Goal: Information Seeking & Learning: Understand process/instructions

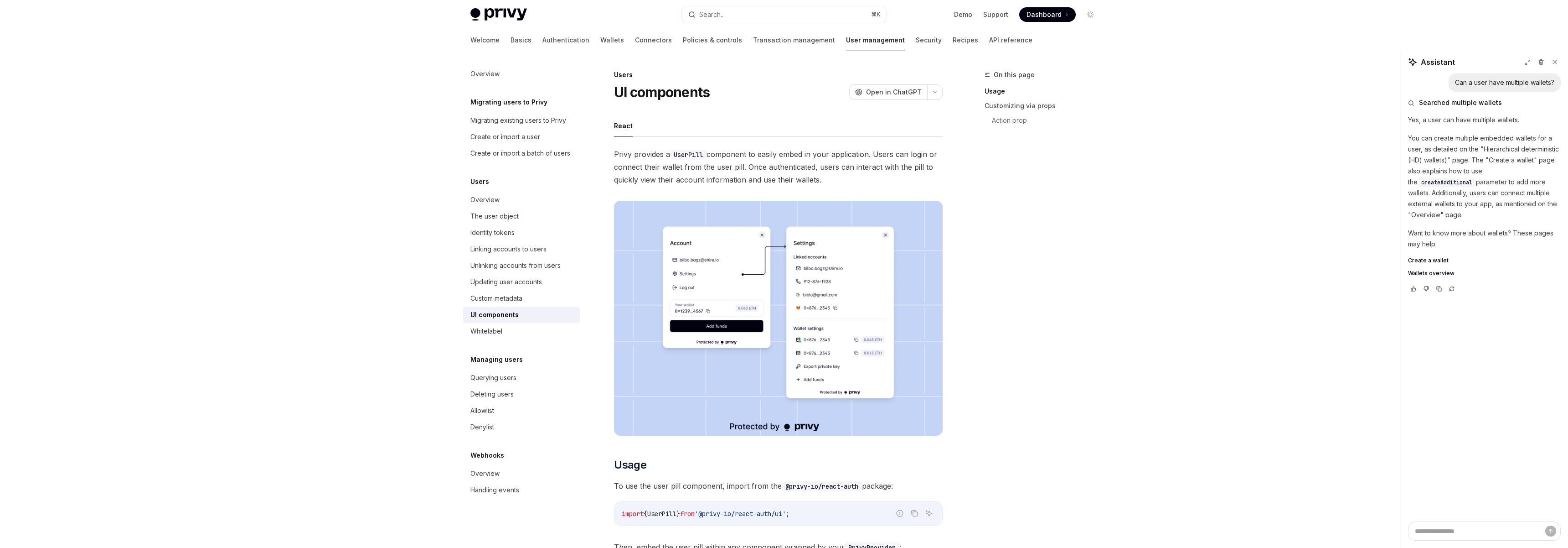
scroll to position [435, 0]
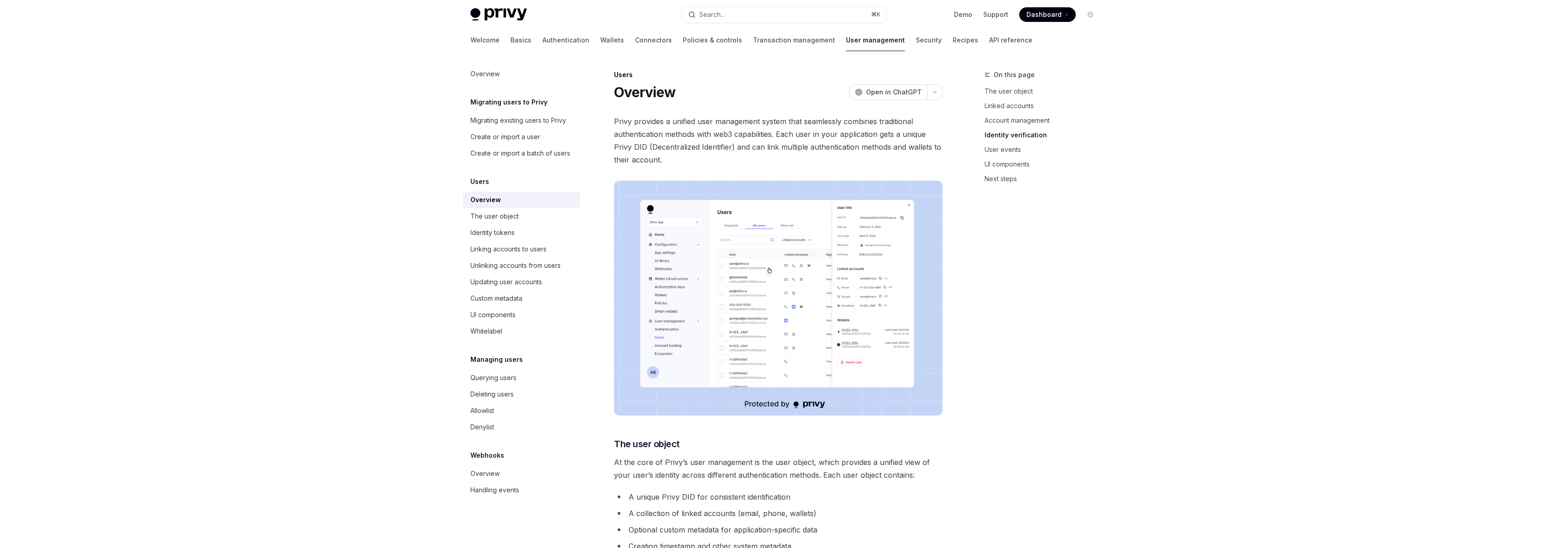
scroll to position [831, 0]
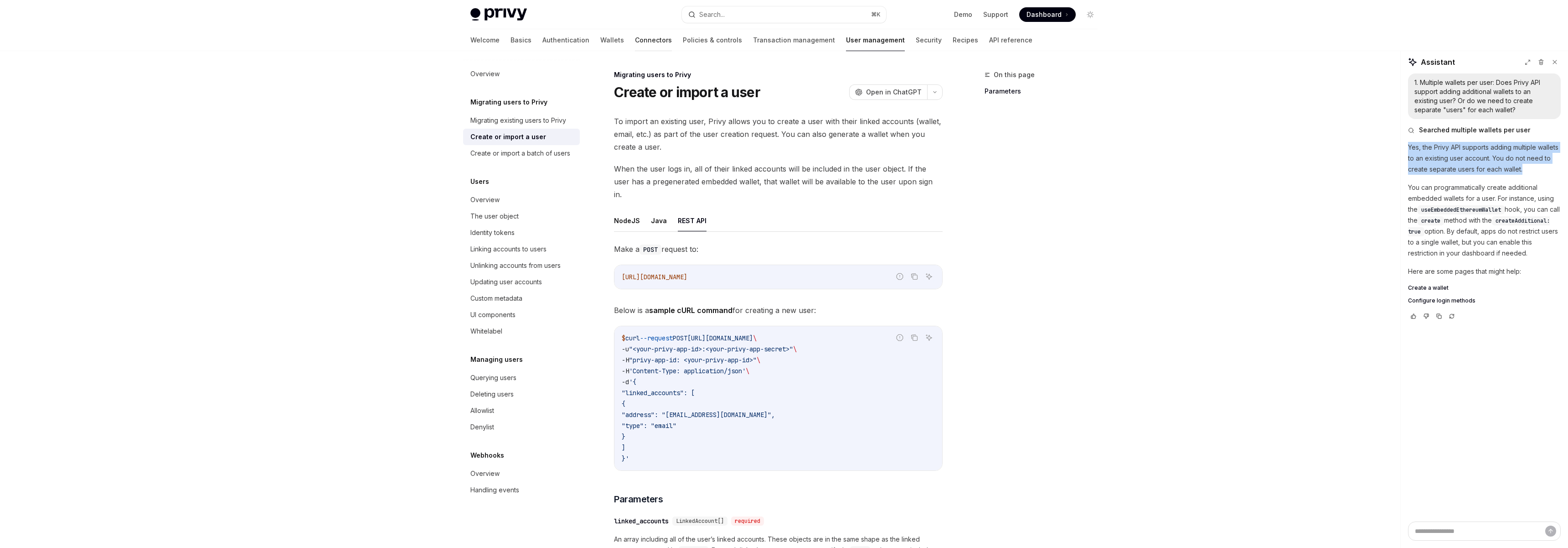
click at [635, 40] on link "Connectors" at bounding box center [653, 40] width 37 height 22
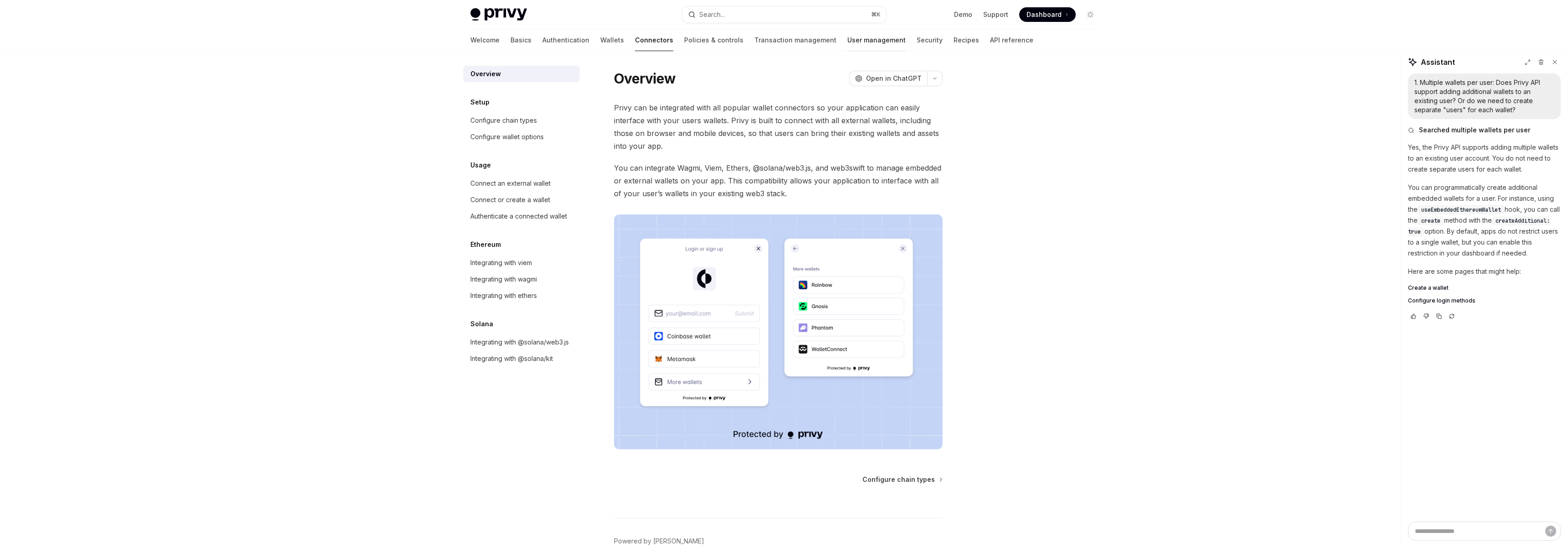
click at [848, 42] on link "User management" at bounding box center [877, 40] width 58 height 22
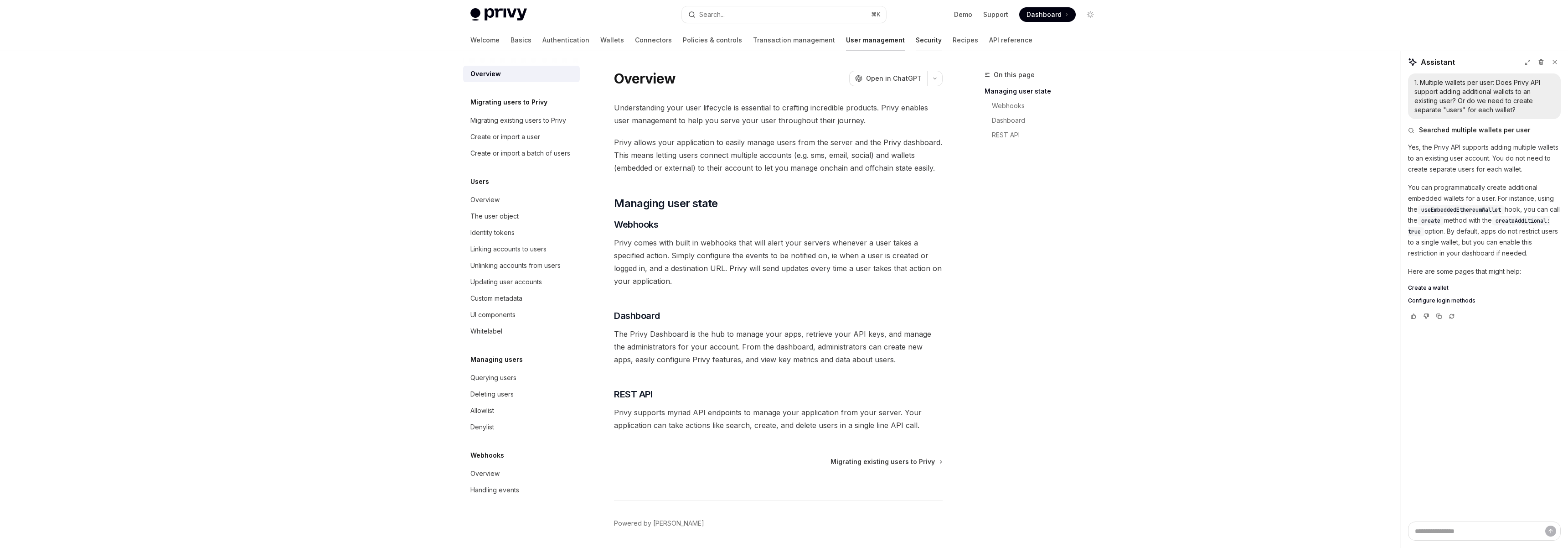
click at [916, 41] on link "Security" at bounding box center [929, 40] width 26 height 22
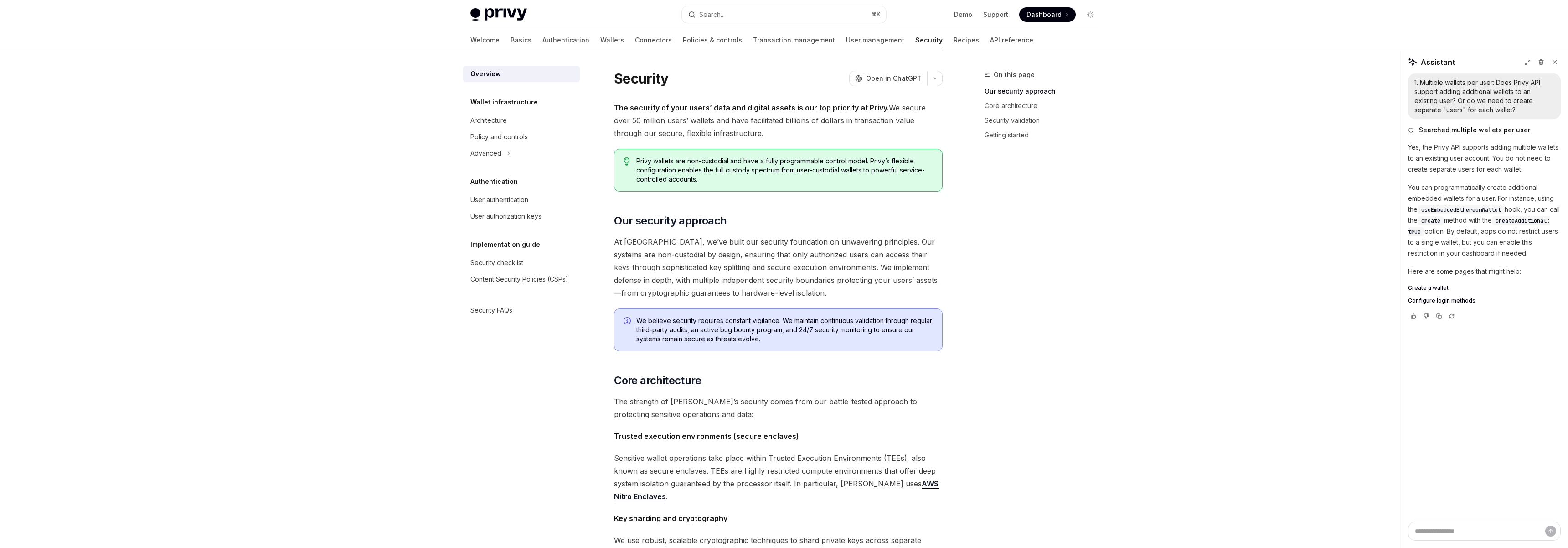
click at [954, 41] on link "Recipes" at bounding box center [967, 40] width 26 height 22
type textarea "*"
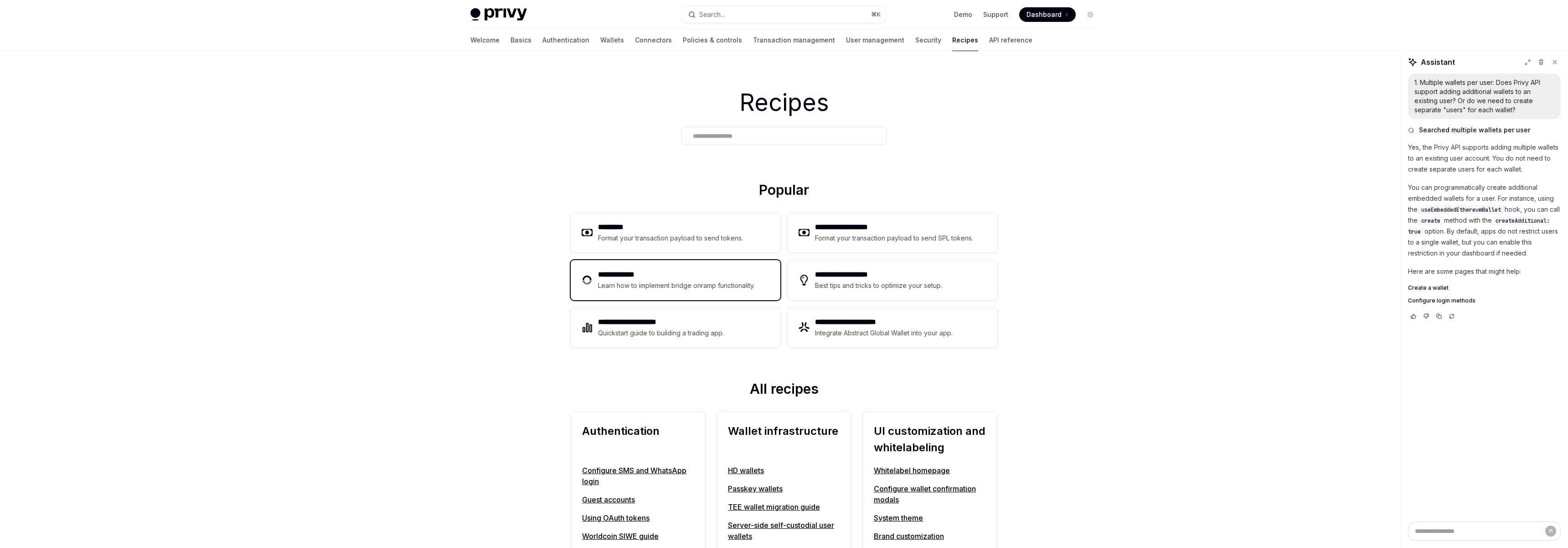
click at [738, 290] on div "Learn how to implement bridge onramp functionality." at bounding box center [677, 286] width 160 height 11
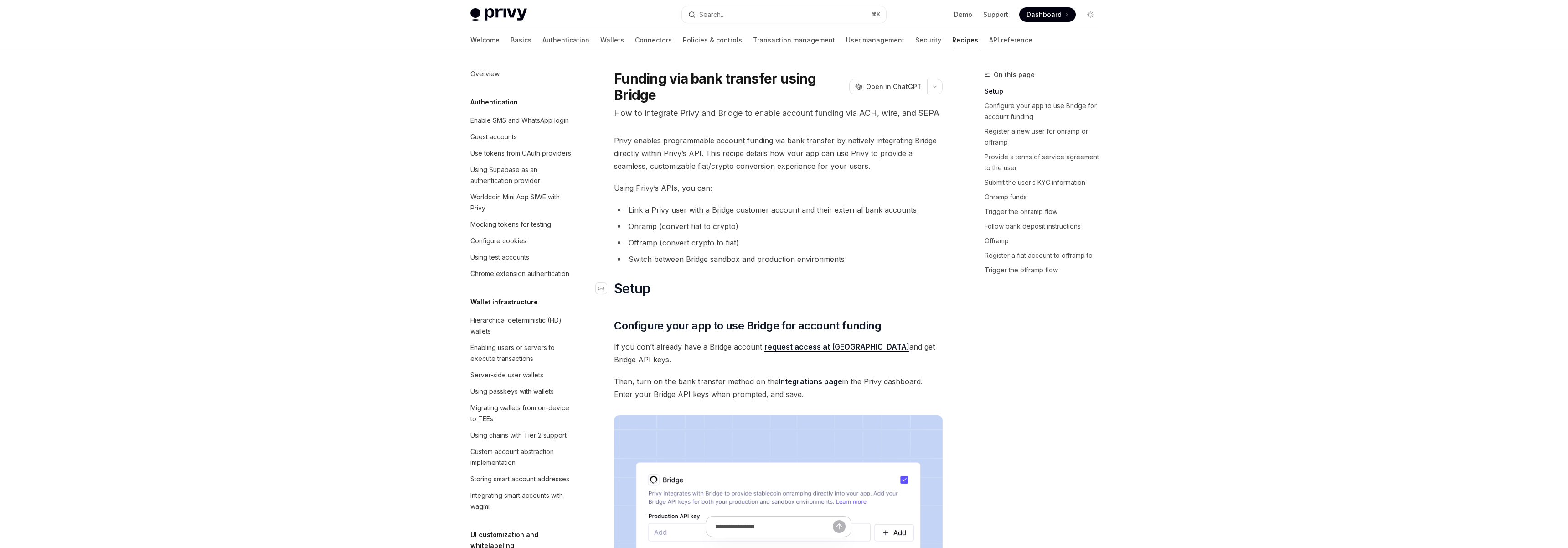
click at [726, 297] on h1 "​ Setup" at bounding box center [779, 289] width 329 height 16
click at [723, 163] on span "Privy enables programmable account funding via bank transfer by natively integr…" at bounding box center [779, 153] width 329 height 38
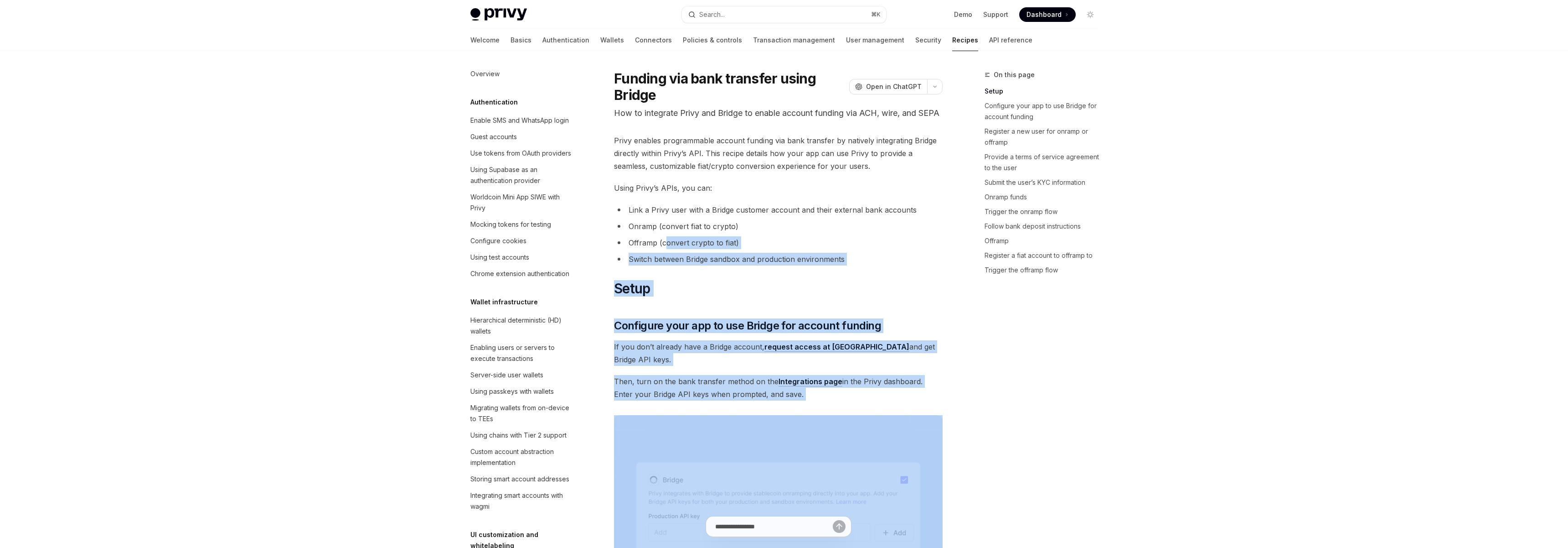
drag, startPoint x: 914, startPoint y: 413, endPoint x: 668, endPoint y: 251, distance: 294.6
click at [668, 249] on li "Offramp (convert crypto to fiat)" at bounding box center [779, 243] width 329 height 13
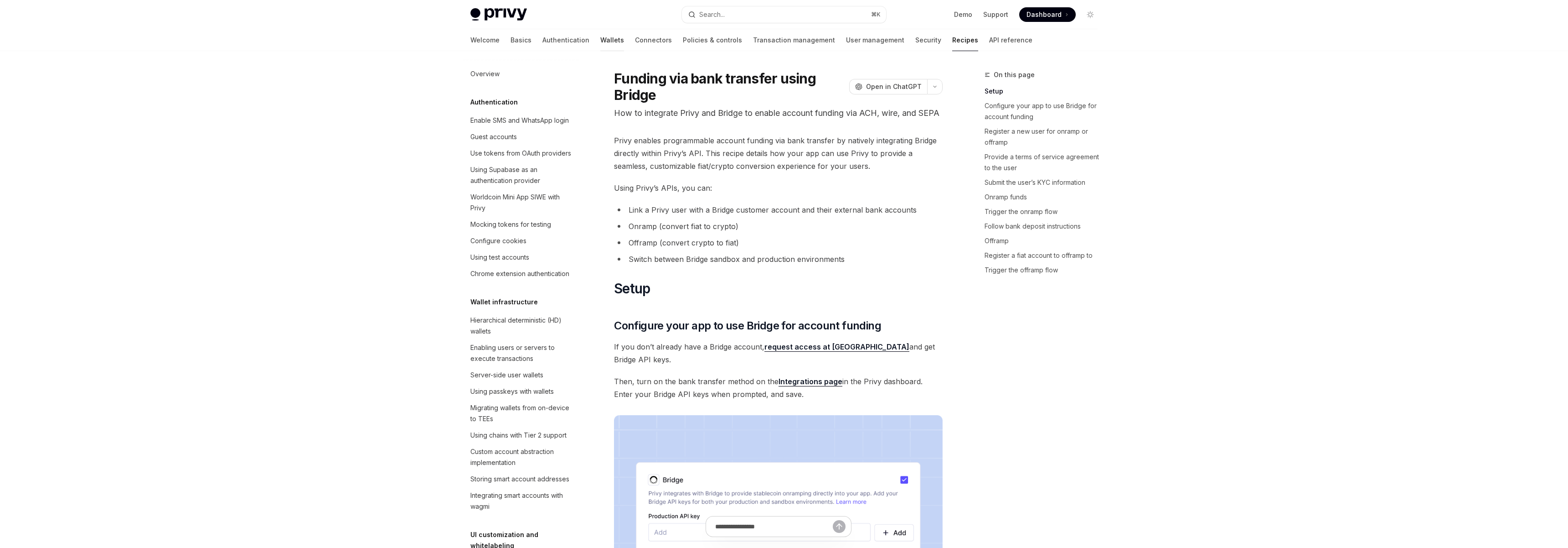
click at [601, 46] on link "Wallets" at bounding box center [612, 40] width 24 height 22
type textarea "*"
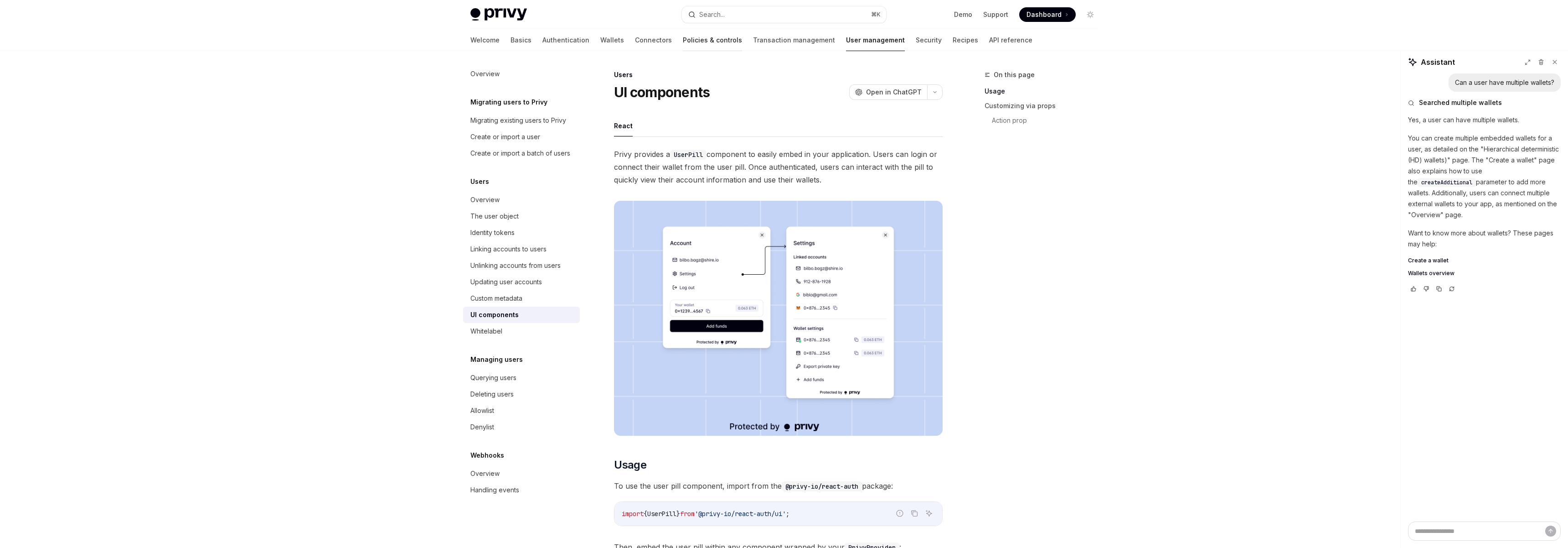
scroll to position [435, 0]
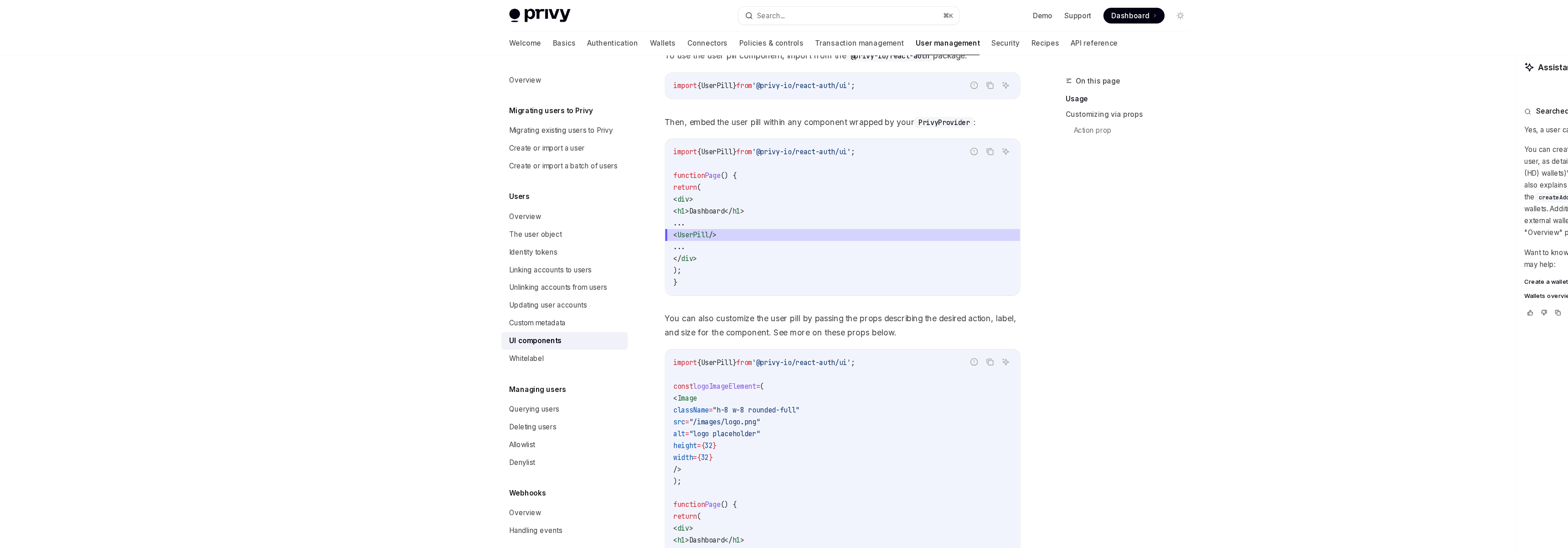
click at [702, 3] on div "Privy Docs home page Search... ⌘ K Demo Support Dashboard Dashboard Search..." at bounding box center [784, 15] width 627 height 29
click at [703, 10] on div "Search..." at bounding box center [712, 15] width 26 height 11
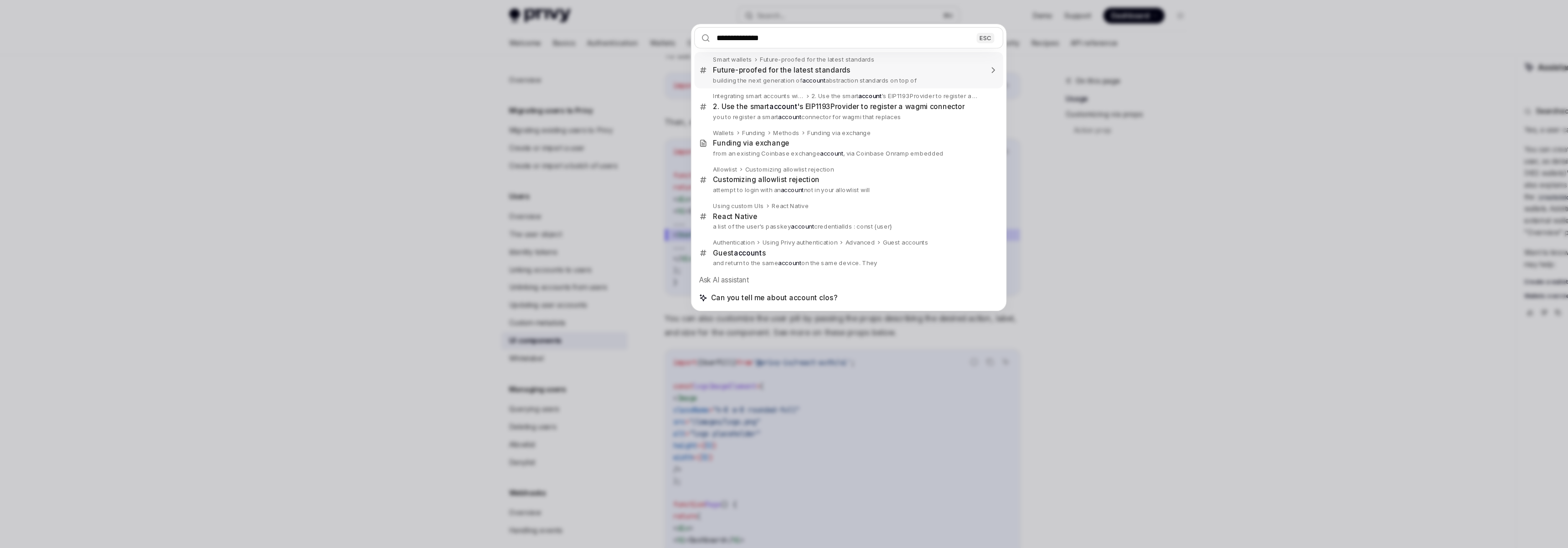
type input "**********"
click at [393, 191] on div "**********" at bounding box center [784, 274] width 1568 height 548
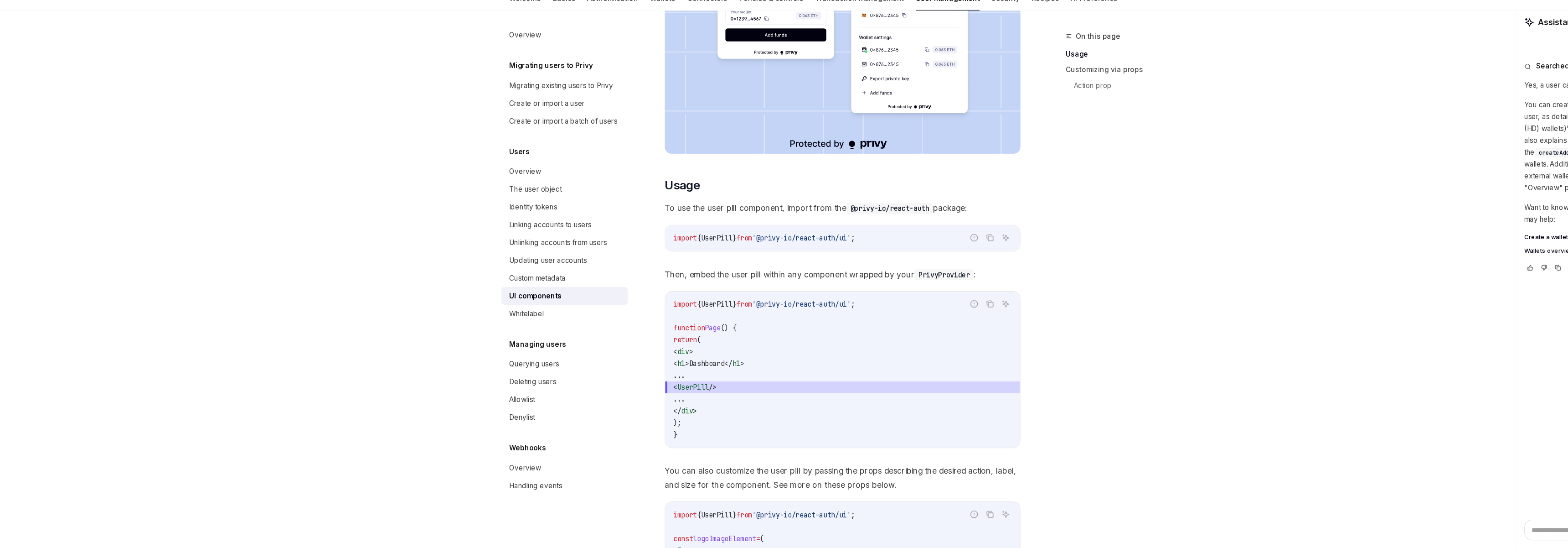
scroll to position [0, 0]
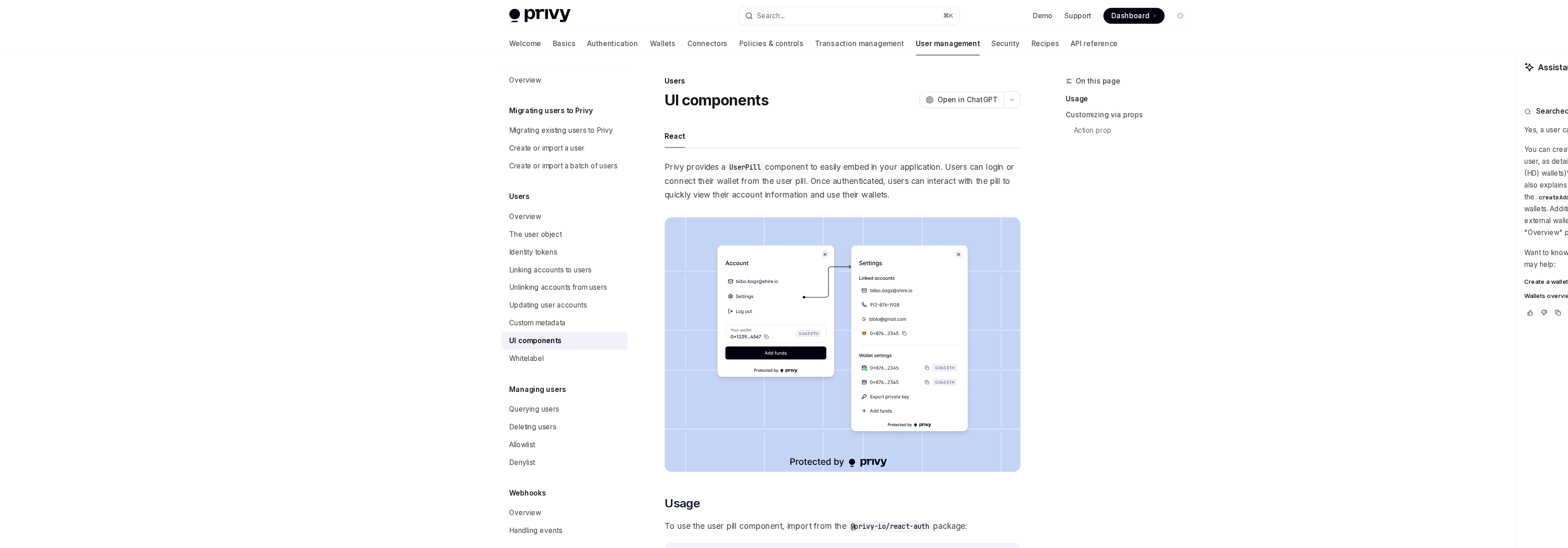
click at [551, 37] on div "Welcome Basics Authentication Wallets Connectors Policies & controls Transactio…" at bounding box center [752, 40] width 562 height 22
click at [601, 38] on link "Wallets" at bounding box center [612, 40] width 24 height 22
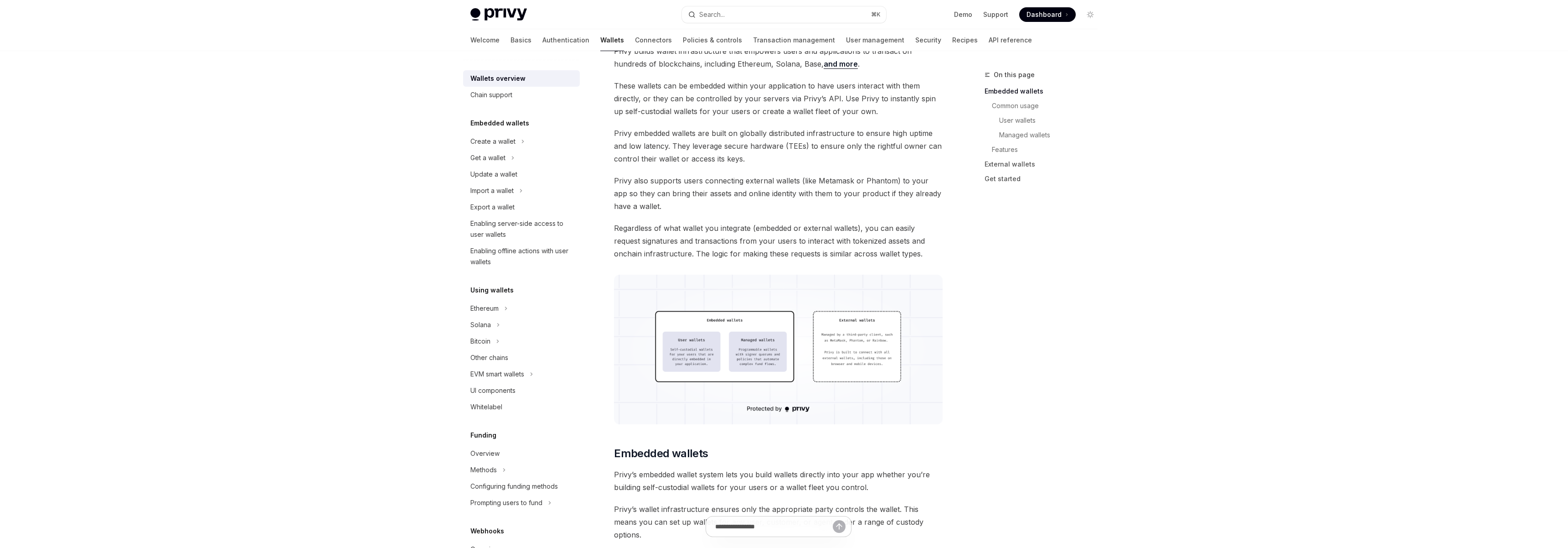
click at [718, 24] on div "Privy Docs home page Search... ⌘ K Demo Support Dashboard Dashboard Search..." at bounding box center [784, 15] width 627 height 29
click at [718, 15] on div "Search..." at bounding box center [712, 15] width 26 height 11
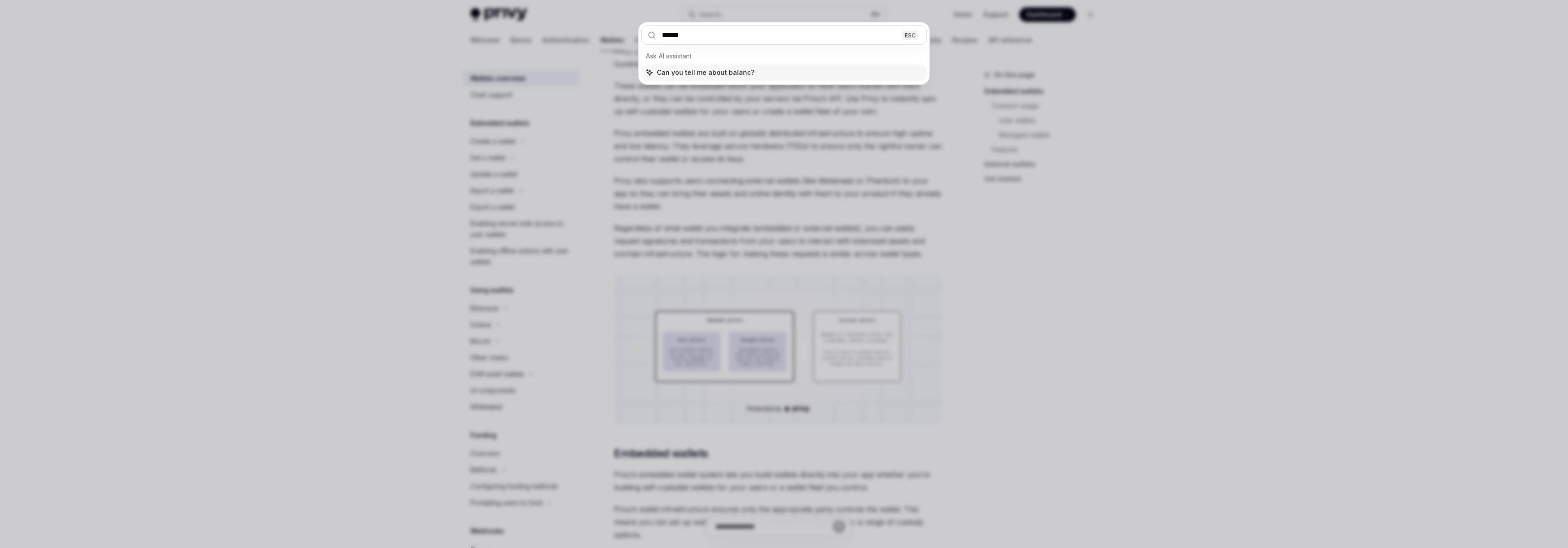
type input "*******"
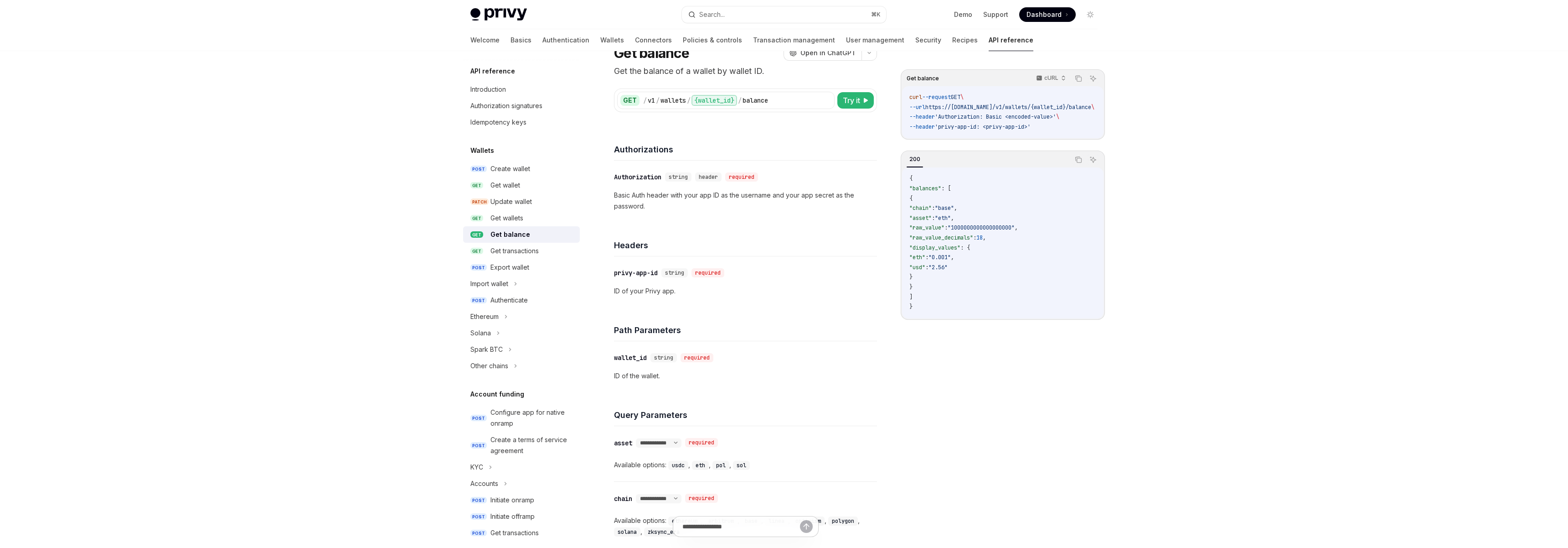
scroll to position [36, 0]
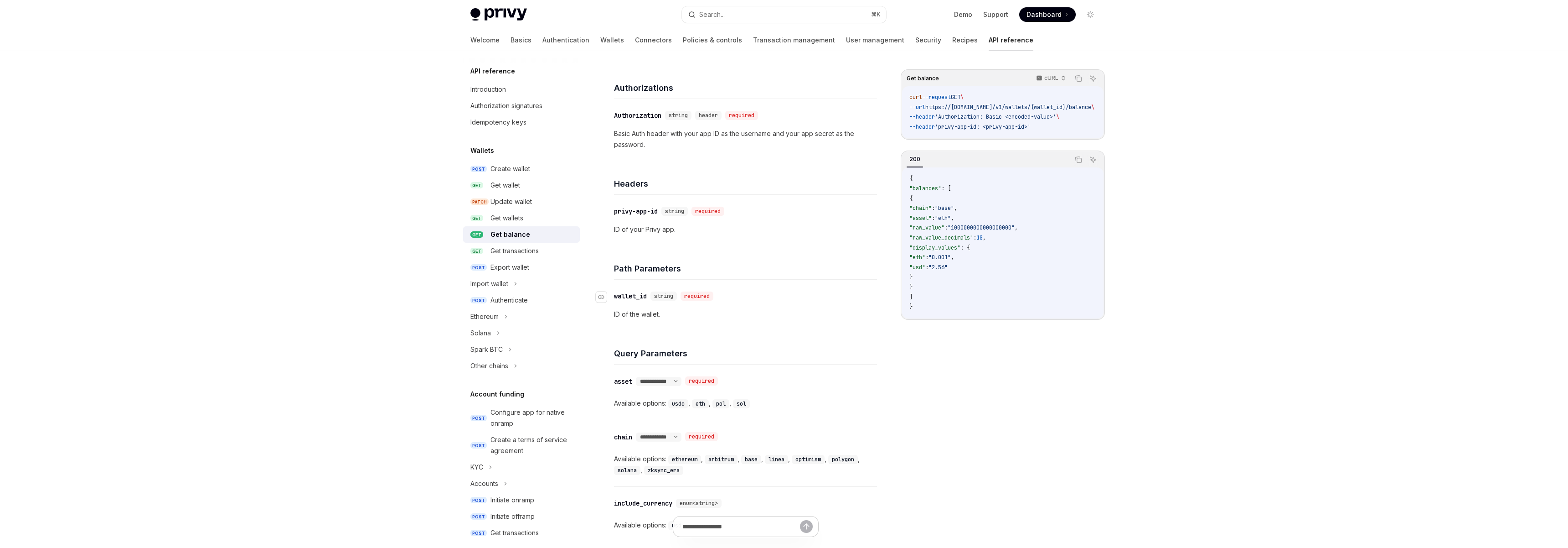
click at [627, 291] on div "wallet_id" at bounding box center [631, 296] width 33 height 9
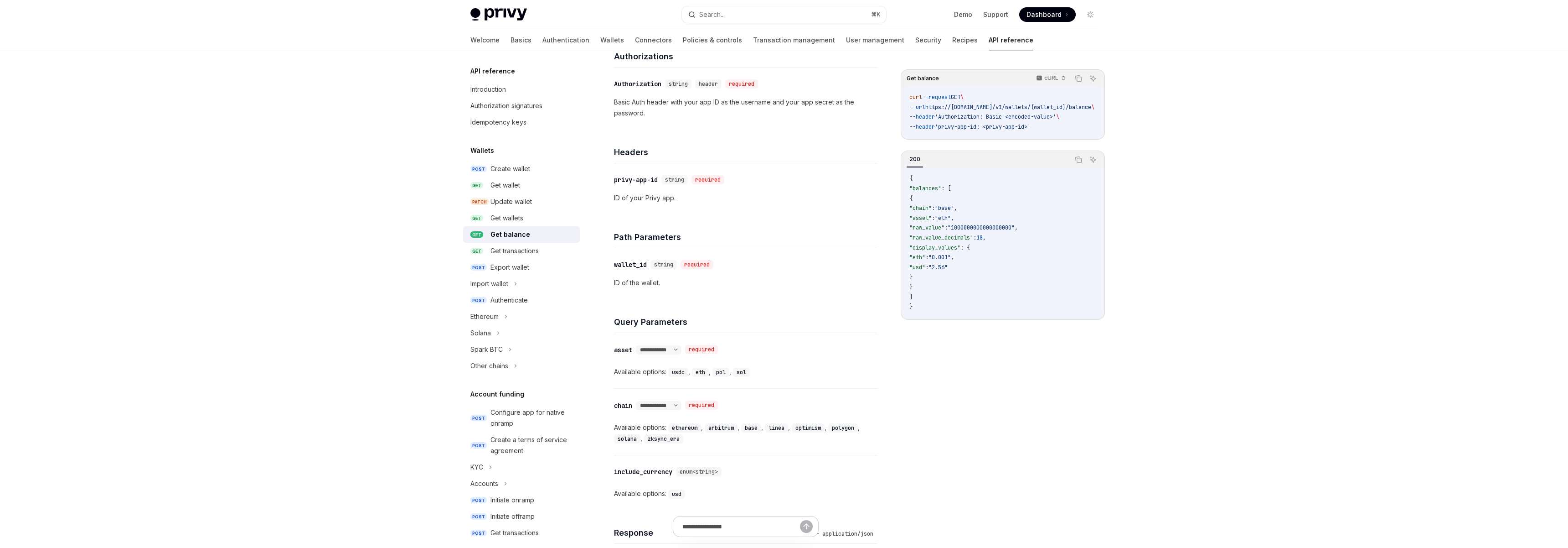
scroll to position [132, 0]
click at [623, 352] on div "asset" at bounding box center [623, 350] width 18 height 9
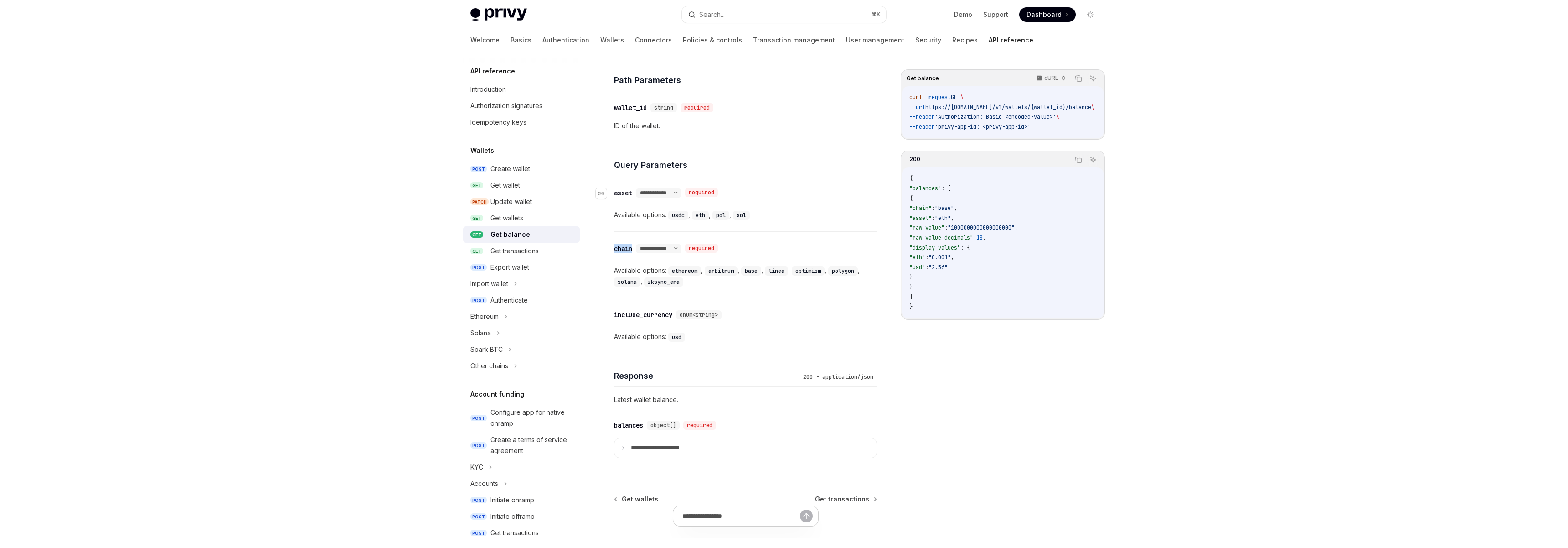
click at [623, 352] on div "**********" at bounding box center [746, 173] width 263 height 592
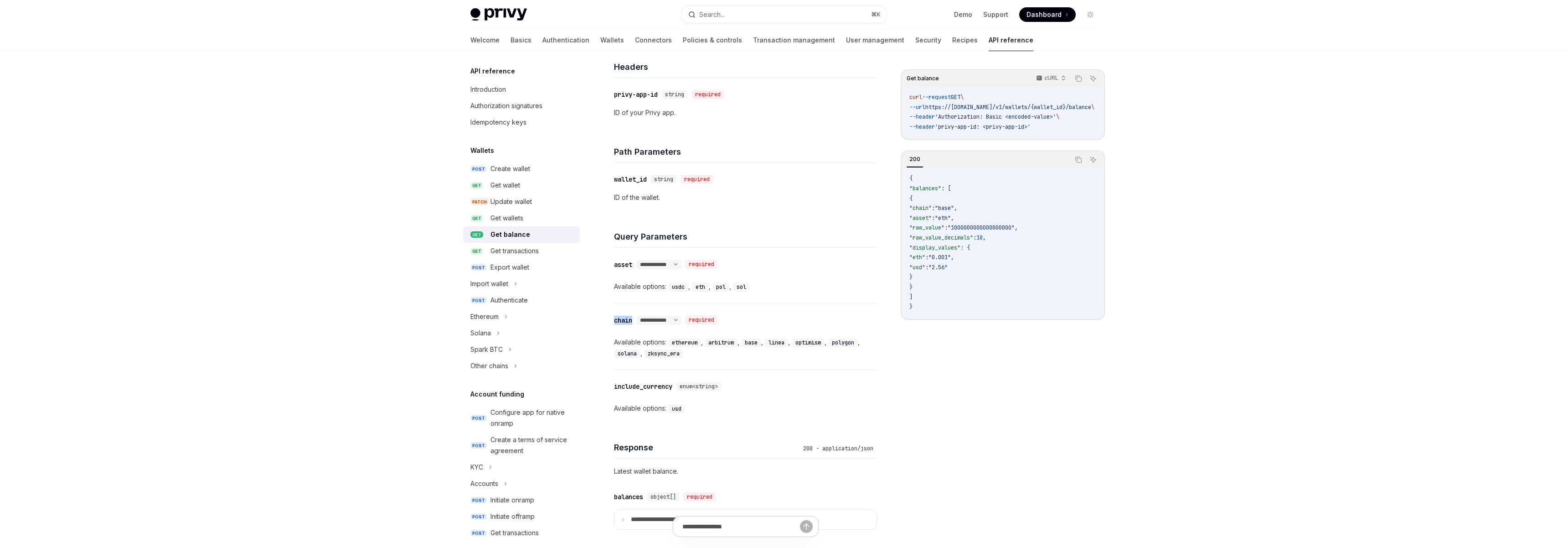
scroll to position [212, 0]
click at [684, 291] on code "usdc" at bounding box center [678, 292] width 20 height 9
copy code "usdc"
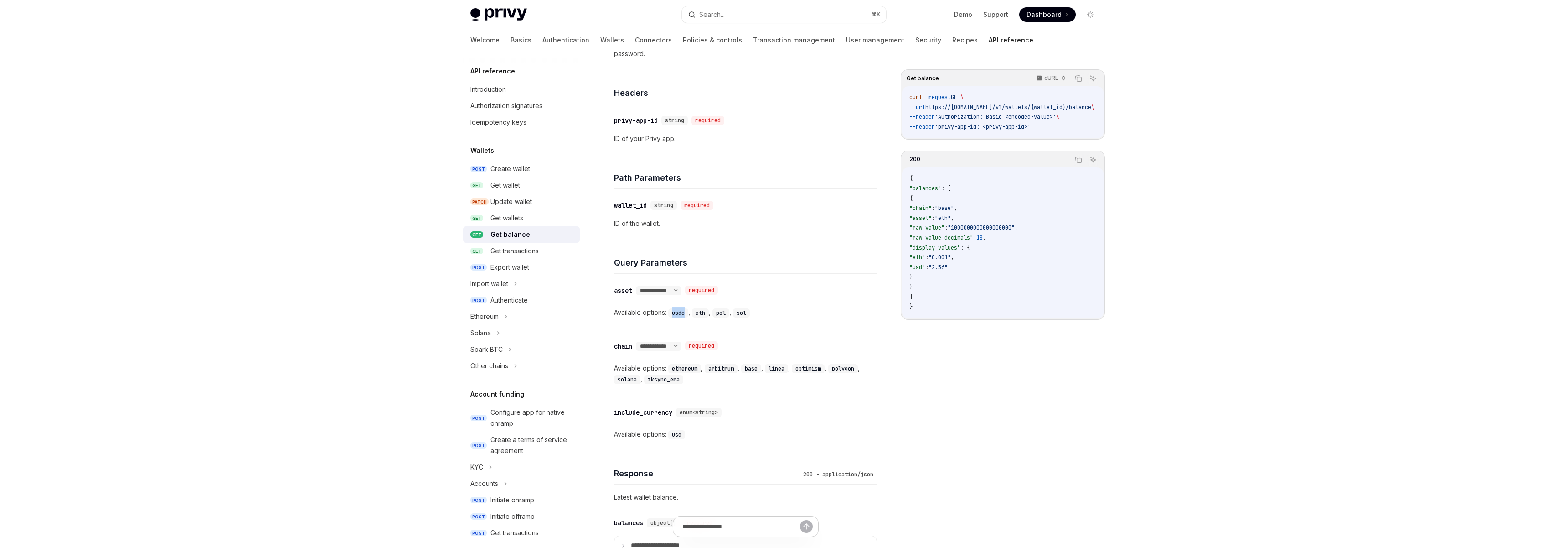
scroll to position [191, 0]
click at [685, 323] on div "**********" at bounding box center [746, 301] width 263 height 55
drag, startPoint x: 758, startPoint y: 311, endPoint x: 613, endPoint y: 314, distance: 145.0
click at [613, 314] on div "**********" at bounding box center [661, 297] width 438 height 837
click at [772, 353] on div "**********" at bounding box center [746, 363] width 263 height 66
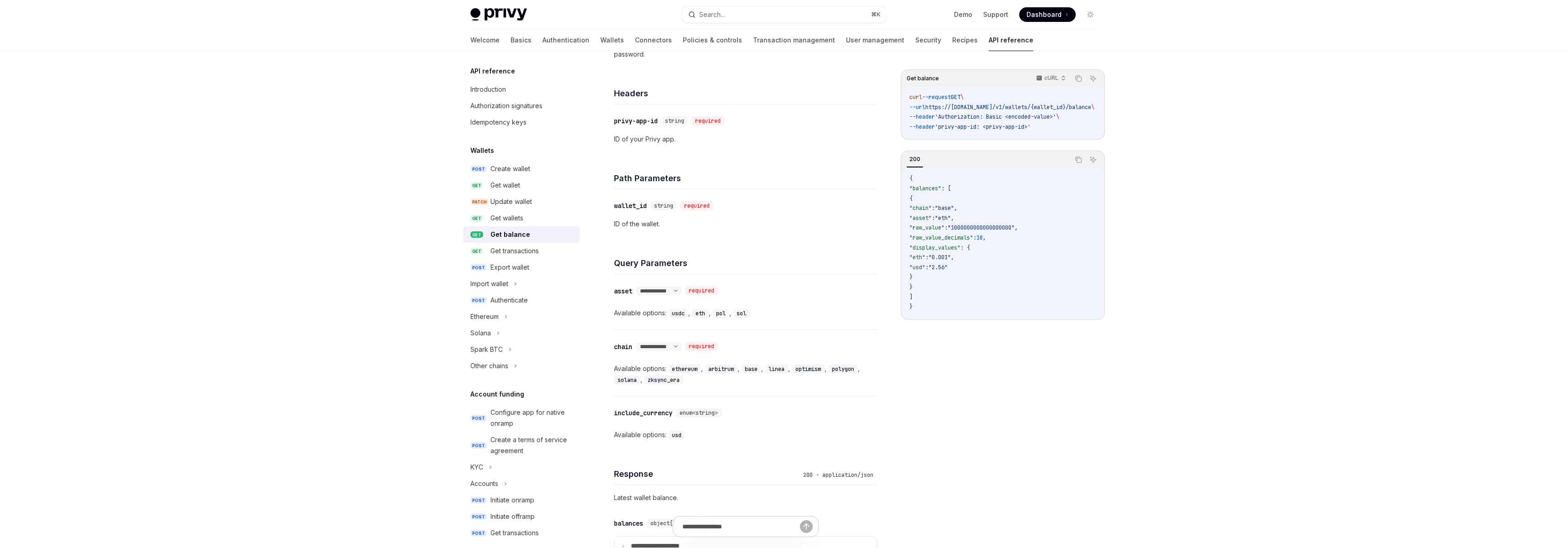
click at [677, 315] on code "usdc" at bounding box center [678, 313] width 20 height 9
copy code "usdc"
click at [682, 293] on select "**********" at bounding box center [659, 291] width 46 height 7
click at [637, 288] on select "**********" at bounding box center [659, 291] width 46 height 7
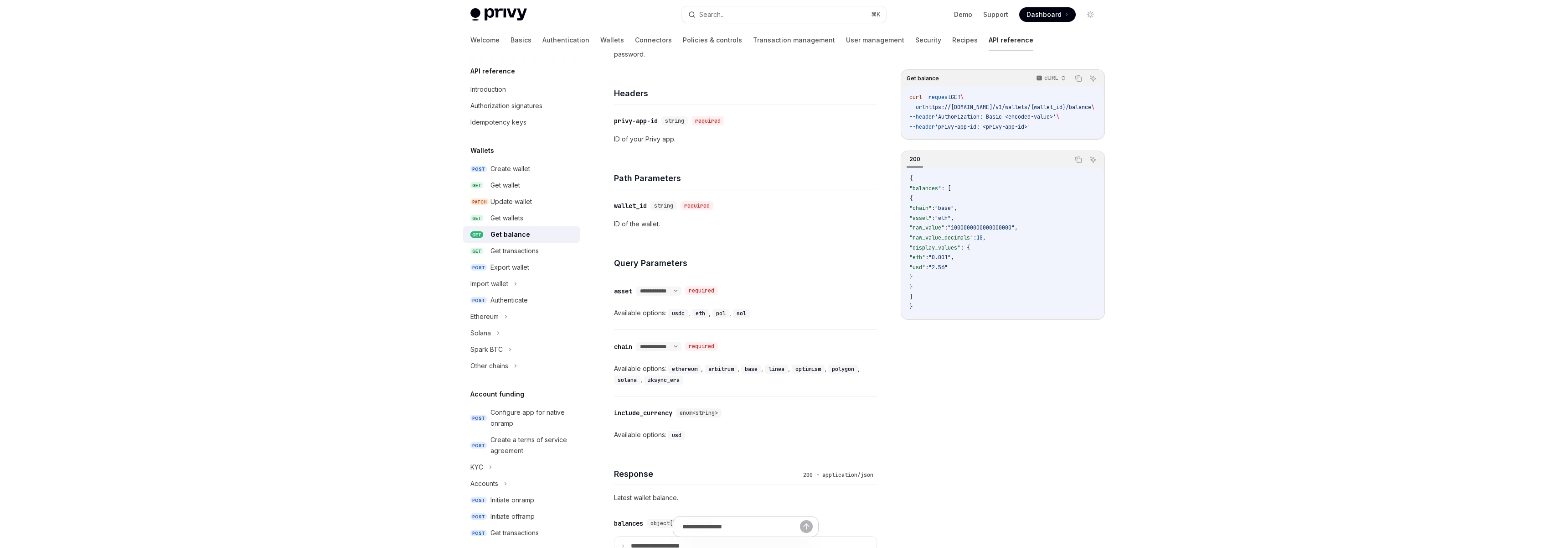
click at [720, 313] on code "pol" at bounding box center [721, 313] width 16 height 9
copy code "pol"
click at [680, 364] on div "ethereum ," at bounding box center [686, 369] width 37 height 11
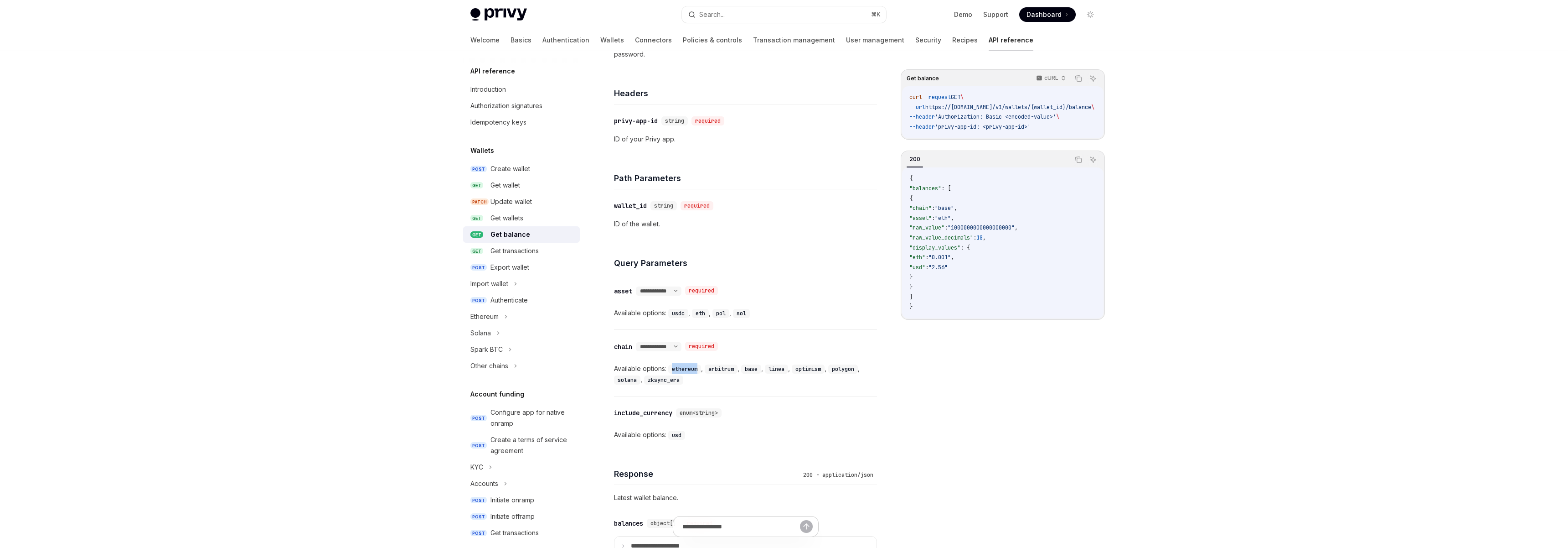
copy code "ethereum"
click at [630, 342] on div "chain" at bounding box center [623, 347] width 18 height 9
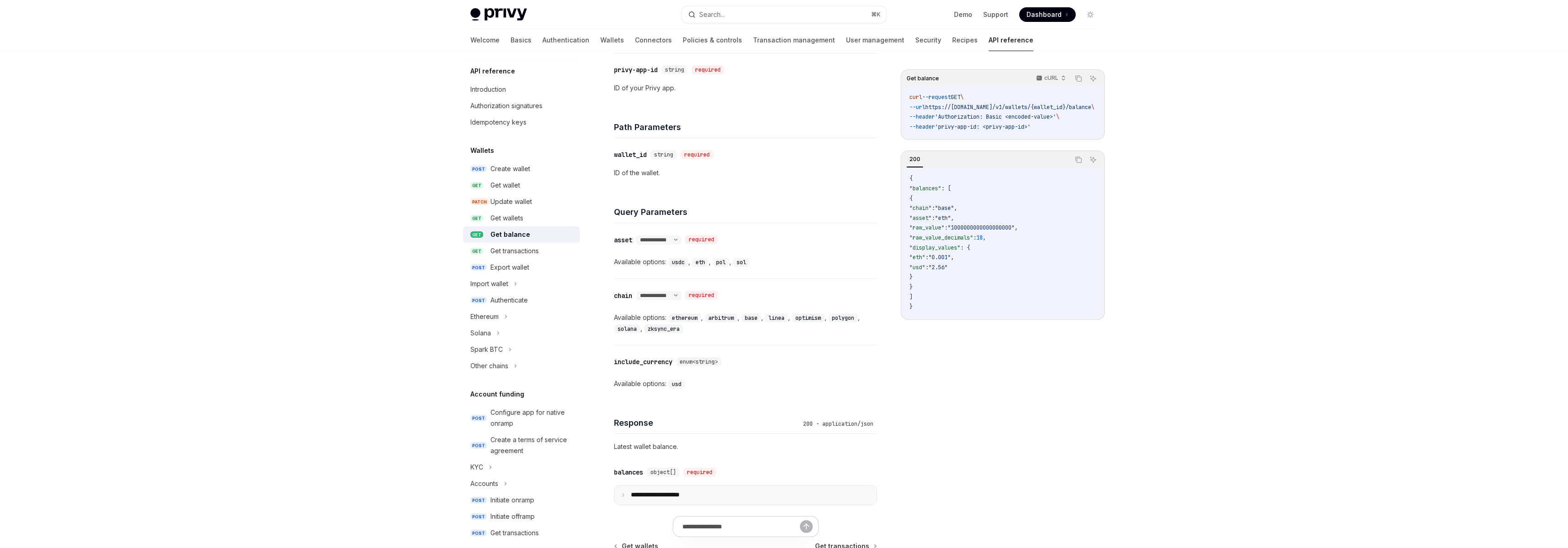
scroll to position [357, 0]
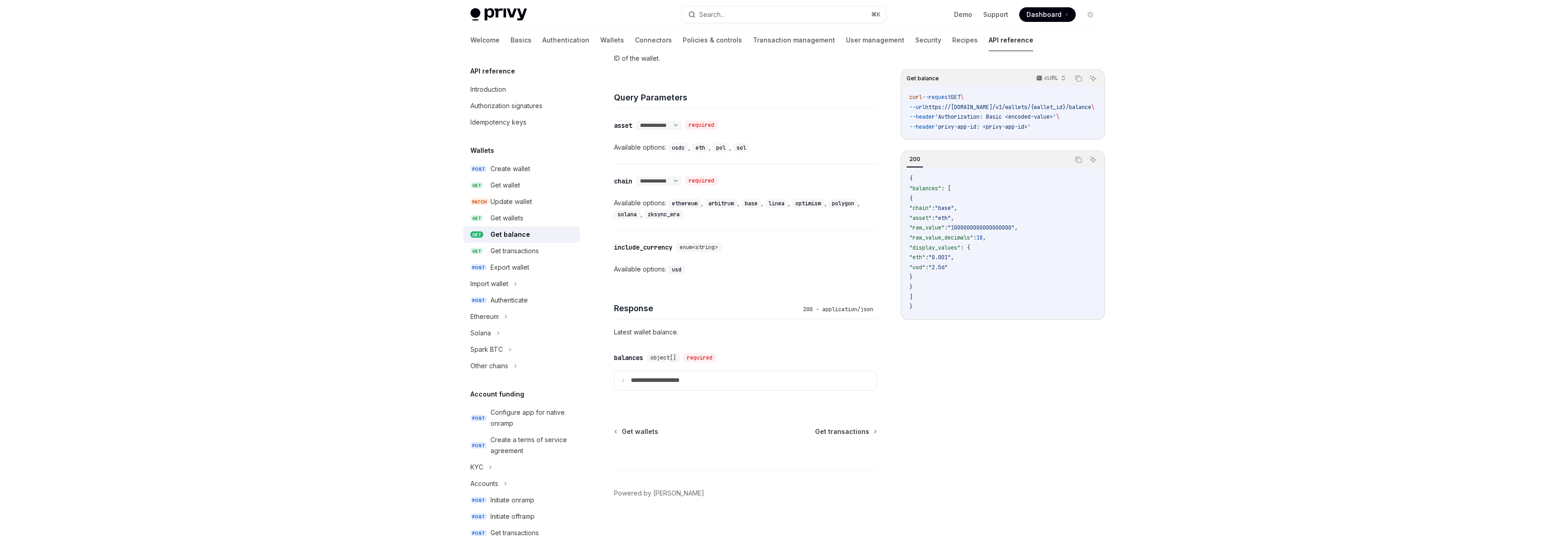
click at [934, 192] on span ""balances"" at bounding box center [925, 188] width 32 height 7
copy span "balances"
click at [960, 246] on code "{ "balances" : [ { "chain" : "base" , "asset" : "eth" , "raw_value" : "10000000…" at bounding box center [1003, 242] width 187 height 138
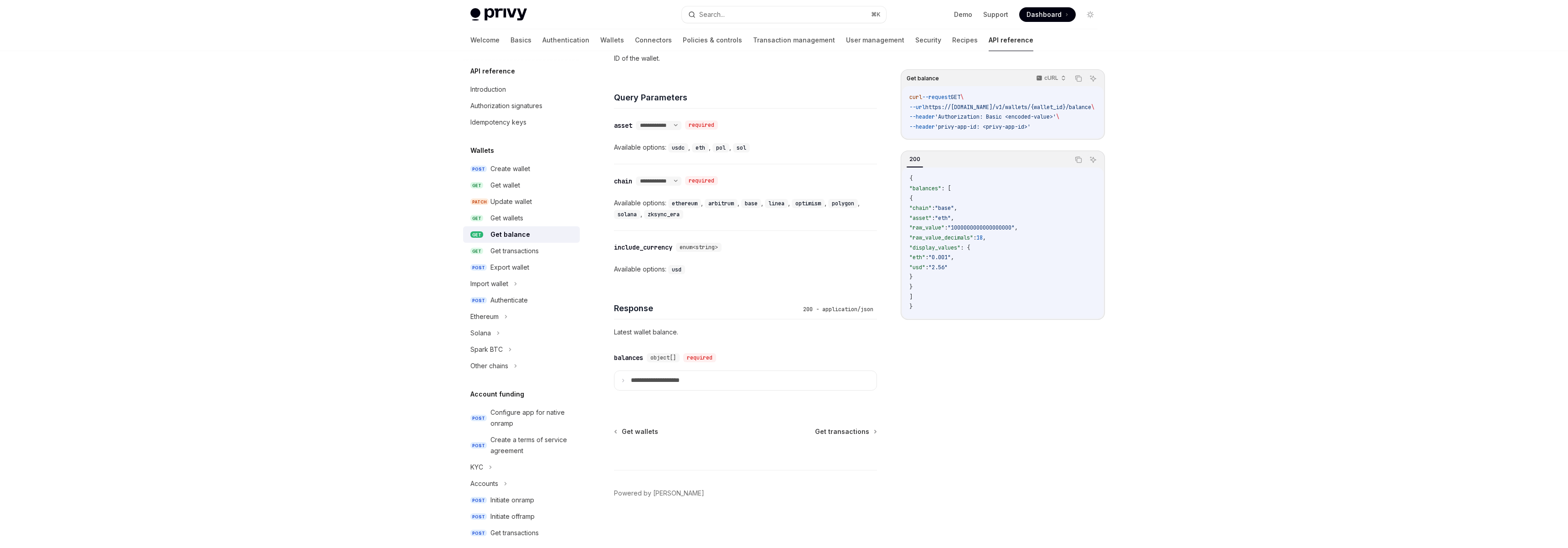
click at [959, 247] on span ""display_values"" at bounding box center [936, 248] width 51 height 7
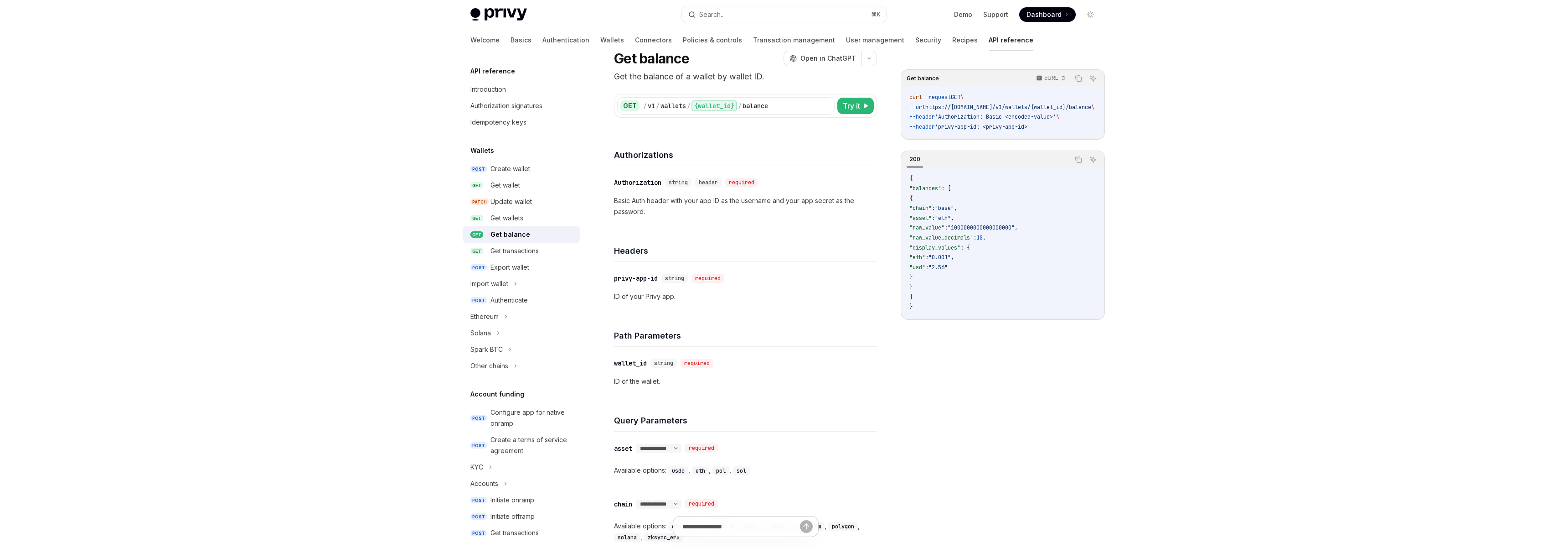
scroll to position [0, 0]
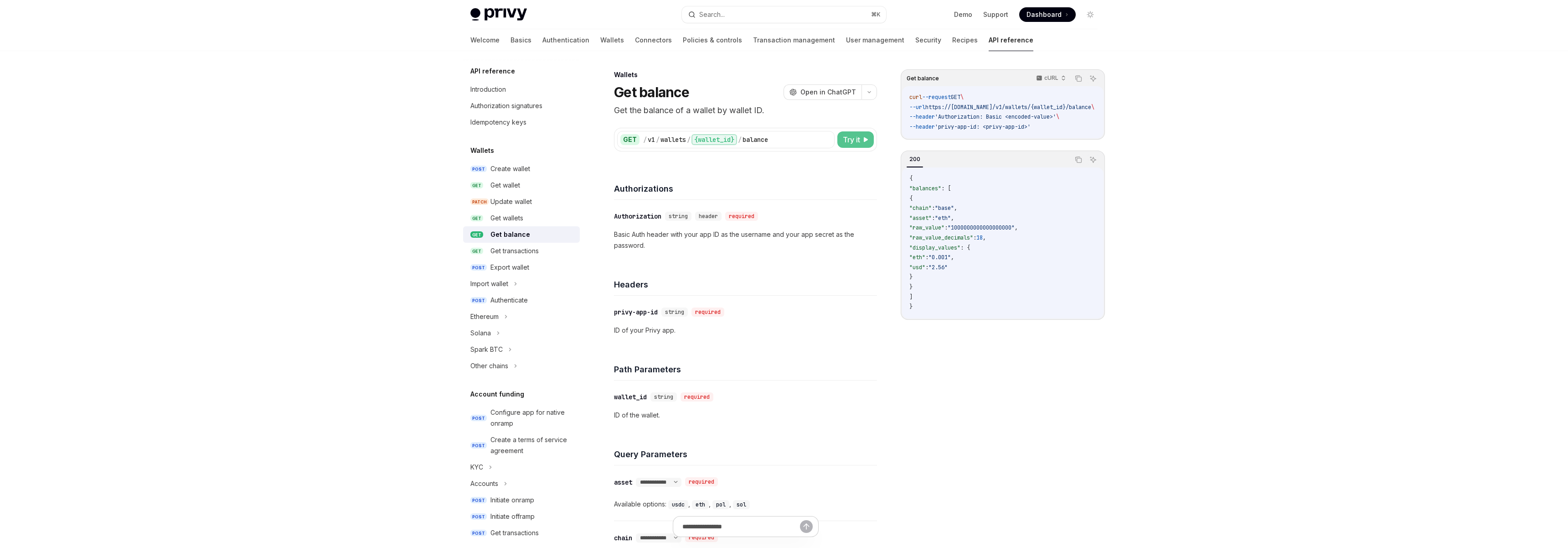
click at [846, 140] on span "Try it" at bounding box center [852, 140] width 17 height 11
type textarea "*"
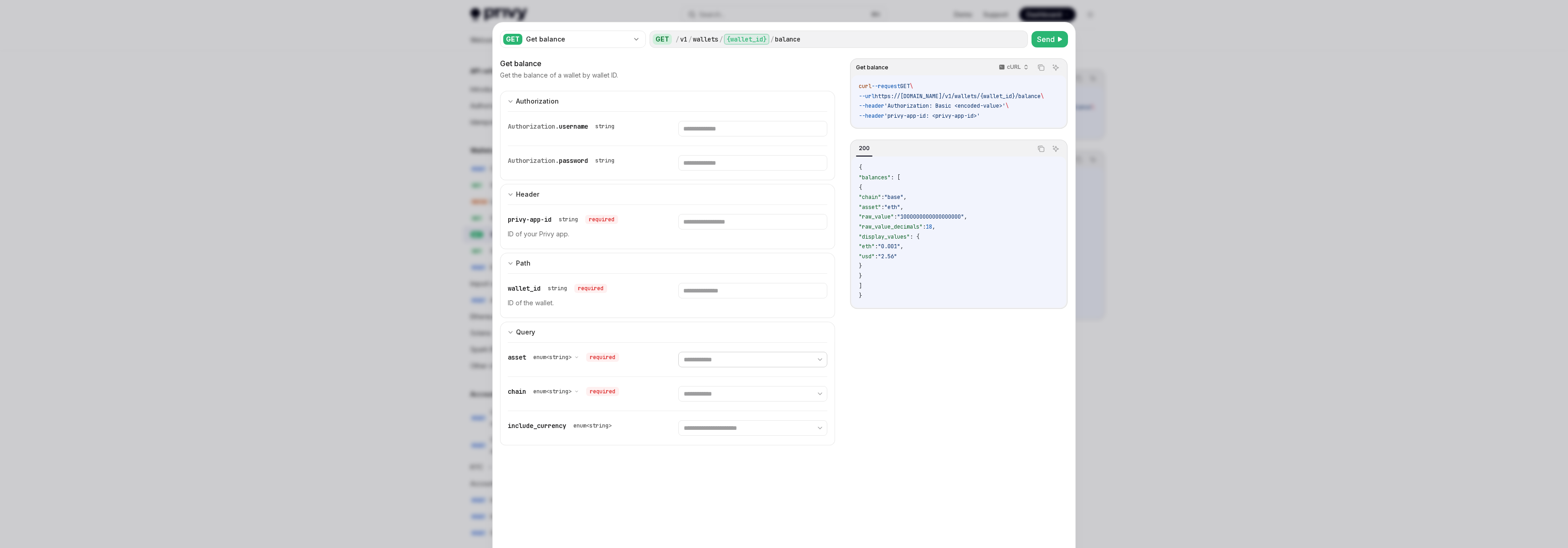
click at [706, 359] on select "**********" at bounding box center [752, 359] width 149 height 16
select select "****"
click at [678, 352] on select "**********" at bounding box center [752, 359] width 149 height 16
click at [1055, 41] on button "Send" at bounding box center [1050, 39] width 37 height 16
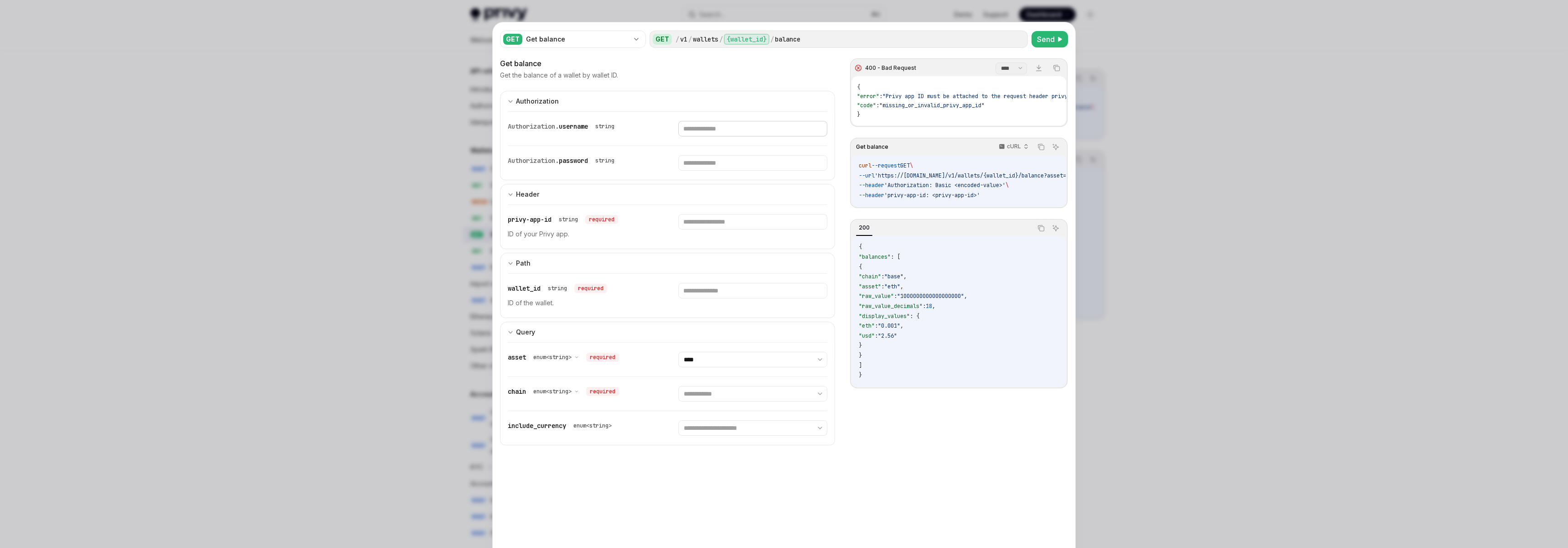
click at [706, 121] on input "text" at bounding box center [752, 128] width 149 height 16
click at [699, 160] on input "text" at bounding box center [752, 163] width 149 height 16
click at [701, 221] on input "text" at bounding box center [752, 221] width 149 height 16
click at [716, 285] on input "text" at bounding box center [752, 290] width 149 height 16
click at [715, 360] on select "**********" at bounding box center [752, 359] width 149 height 16
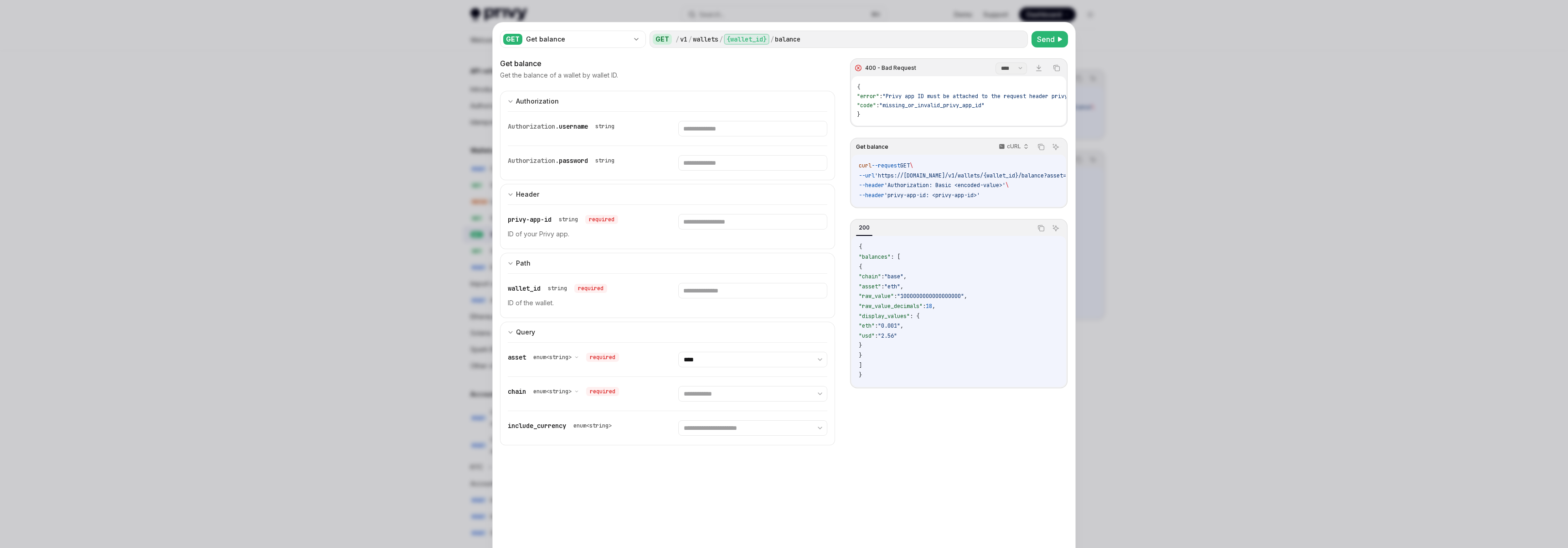
click at [965, 352] on code "{ "balances" : [ { "chain" : "base" , "asset" : "eth" , "raw_value" : "10000000…" at bounding box center [958, 311] width 200 height 138
type textarea "*"
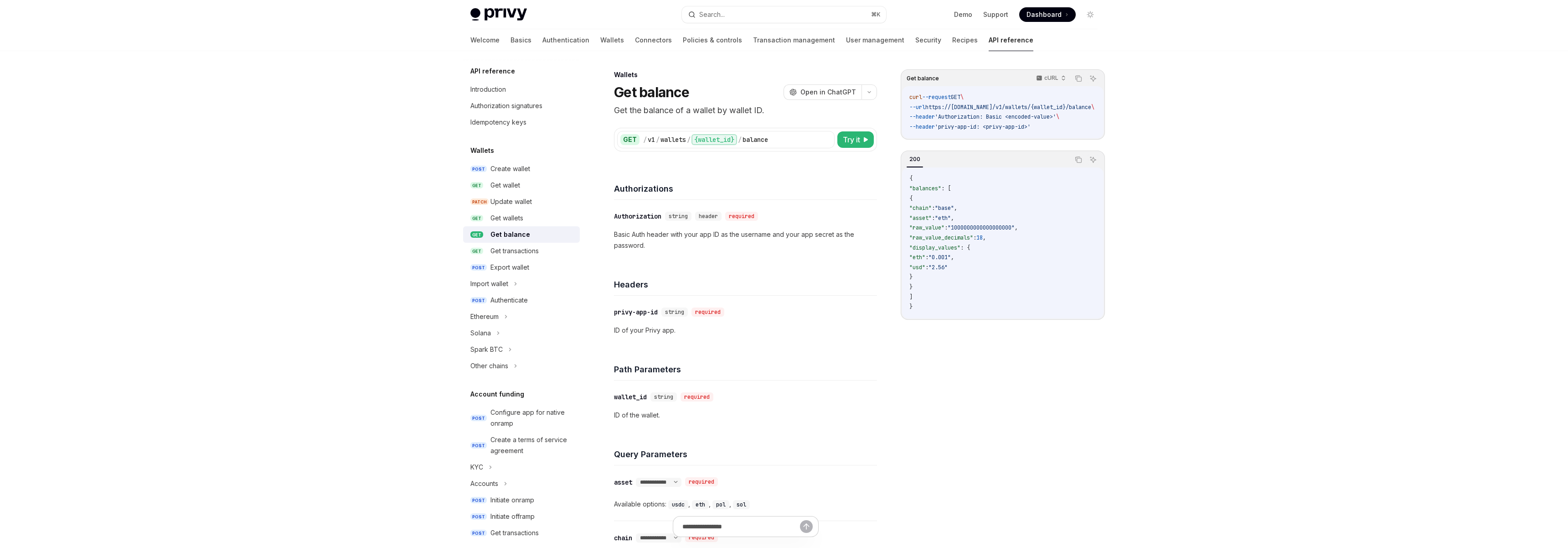
click at [1175, 133] on div "Privy Docs home page Search... ⌘ K Demo Support Dashboard Dashboard Search... N…" at bounding box center [784, 453] width 1568 height 906
click at [948, 269] on span ""2.56"" at bounding box center [938, 268] width 19 height 7
click at [855, 311] on div "​ privy-app-id string required" at bounding box center [741, 312] width 254 height 11
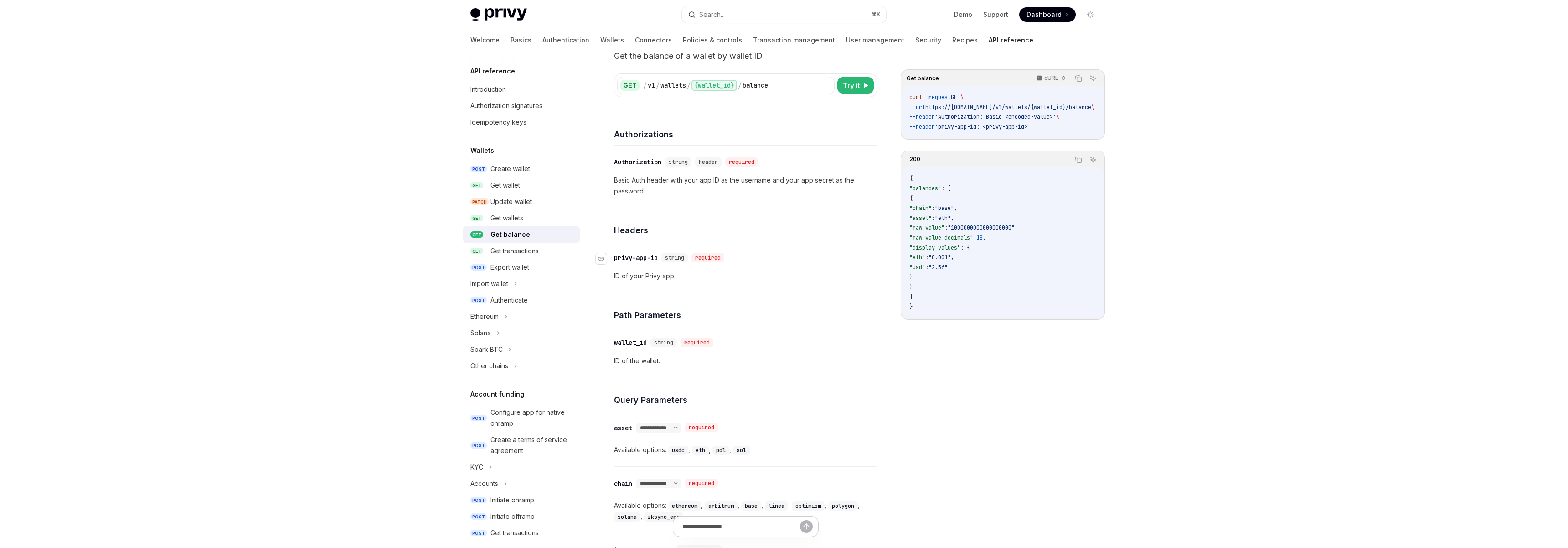
scroll to position [56, 0]
click at [953, 251] on span ""display_values"" at bounding box center [936, 248] width 51 height 7
click at [932, 219] on span ""asset"" at bounding box center [921, 218] width 22 height 7
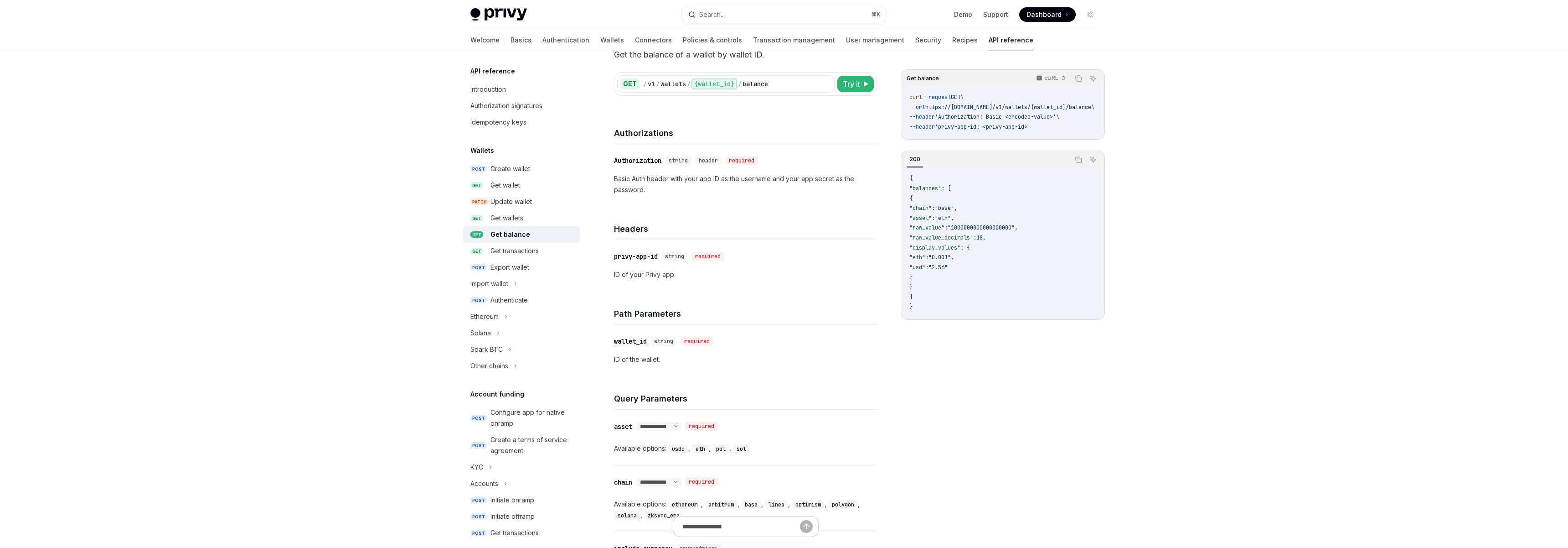
click at [995, 257] on code "{ "balances" : [ { "chain" : "base" , "asset" : "eth" , "raw_value" : "10000000…" at bounding box center [1003, 242] width 187 height 138
click at [945, 231] on span ""raw_value"" at bounding box center [927, 227] width 35 height 7
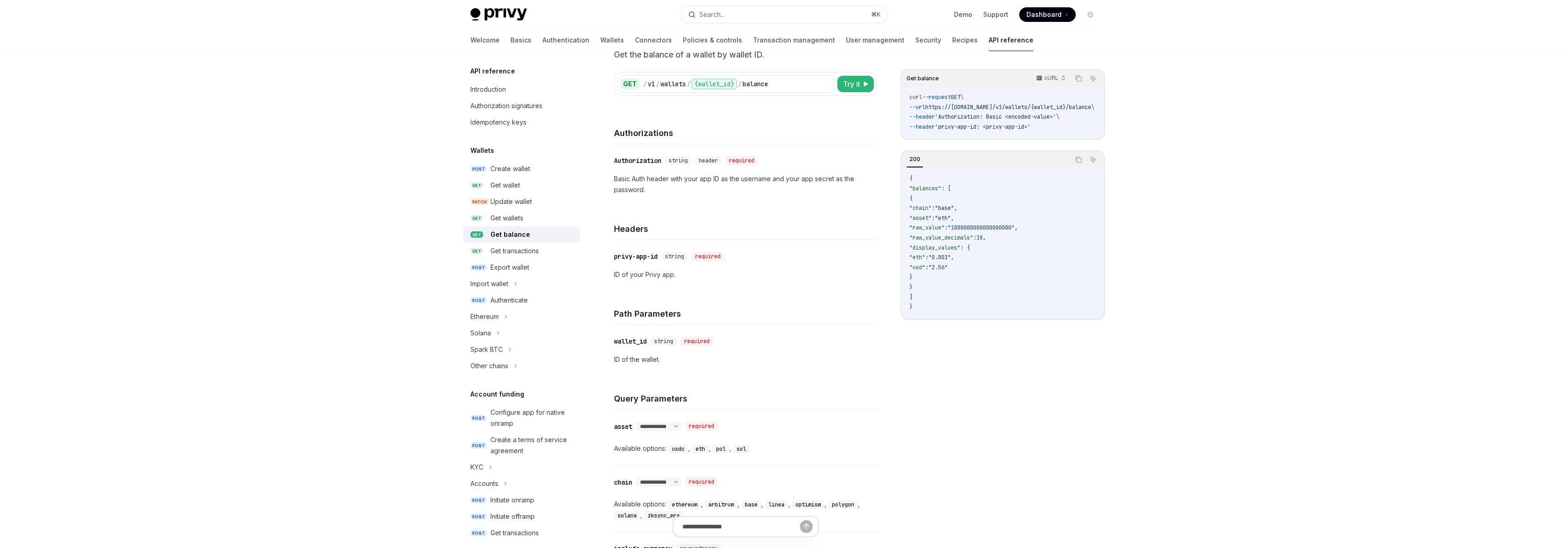
click at [973, 238] on span ""raw_value_decimals"" at bounding box center [942, 237] width 64 height 7
click at [930, 350] on div "Get balance cURL Copy Ask AI curl --request GET \ --url https://api.privy.io/v1…" at bounding box center [1003, 309] width 204 height 479
click at [956, 241] on span ""raw_value_decimals"" at bounding box center [942, 237] width 64 height 7
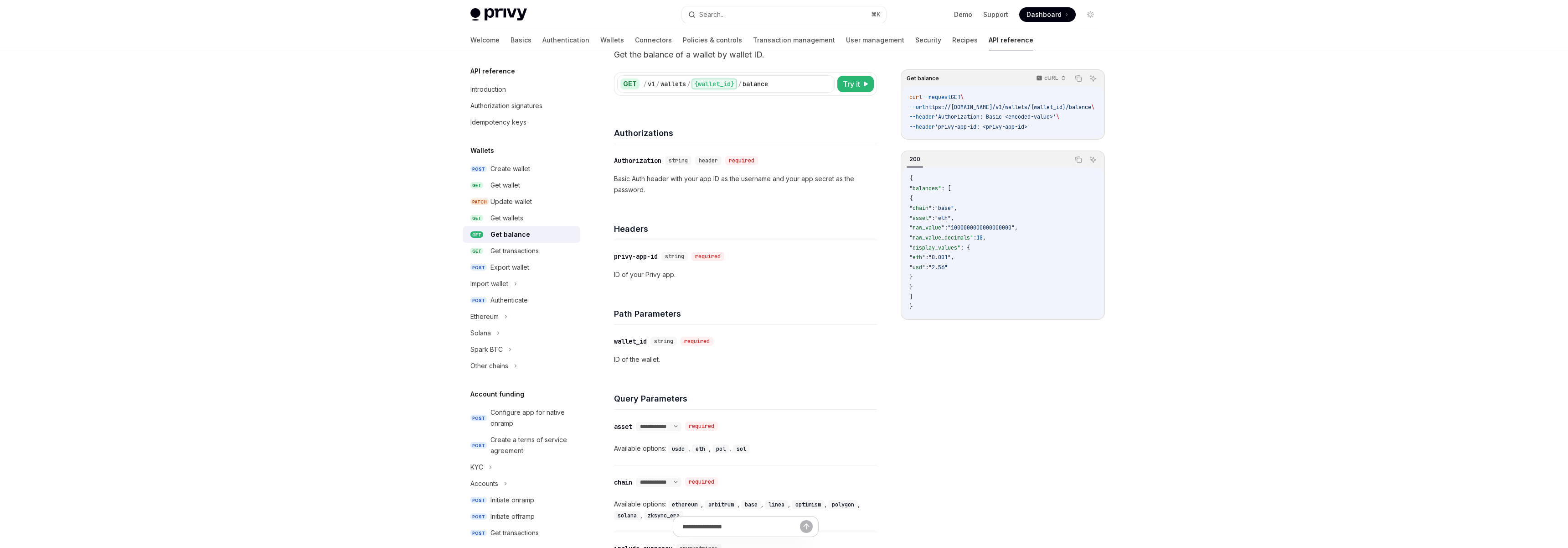
click at [925, 261] on span ""eth"" at bounding box center [917, 258] width 16 height 7
click at [948, 251] on span ""display_values"" at bounding box center [936, 248] width 51 height 7
copy span "display_values"
click at [925, 269] on span ""usd"" at bounding box center [917, 268] width 16 height 7
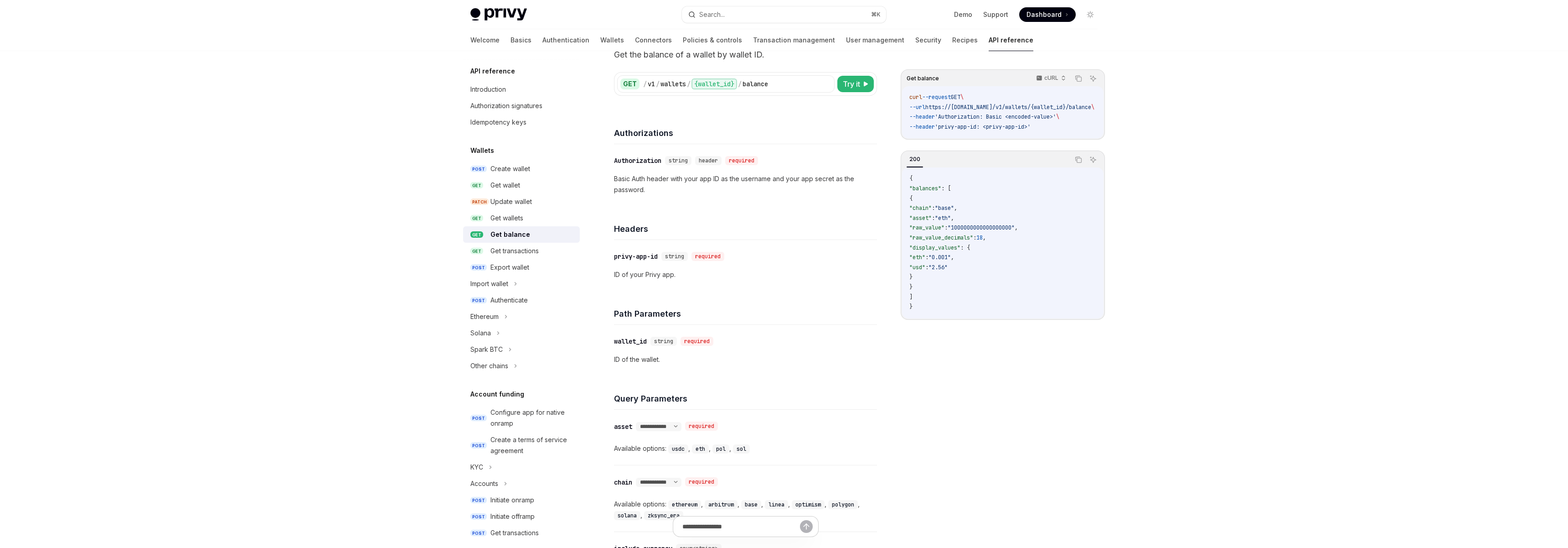
click at [925, 269] on span ""usd"" at bounding box center [917, 268] width 16 height 7
copy span "usd"
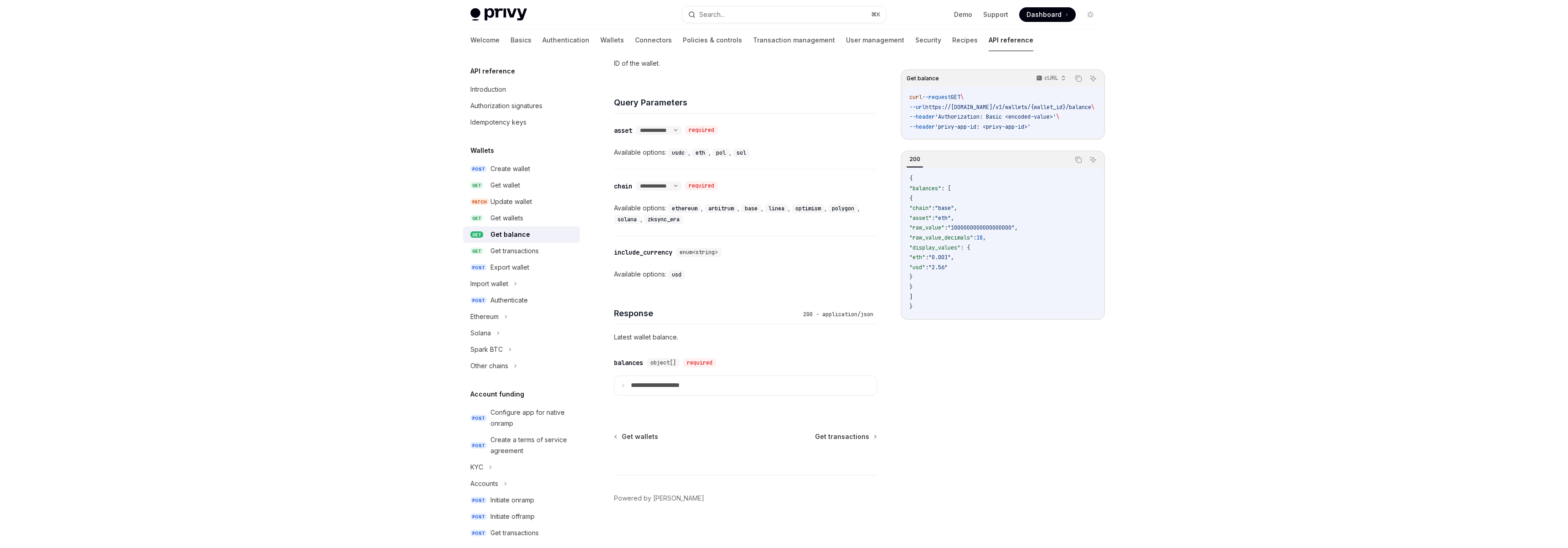
click at [656, 276] on div "Available options: usd" at bounding box center [746, 274] width 263 height 11
click at [662, 248] on div "include_currency" at bounding box center [643, 252] width 58 height 9
click at [662, 248] on div "include_currency" at bounding box center [643, 248] width 58 height 9
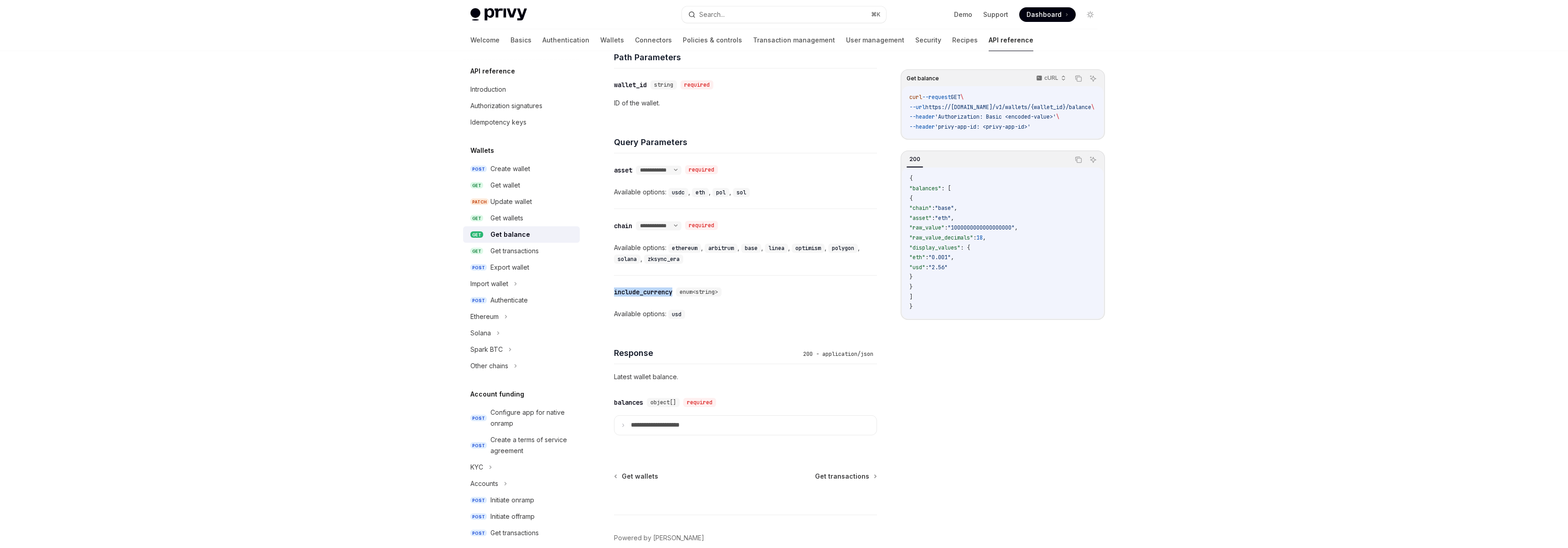
scroll to position [308, 0]
click at [681, 319] on code "usd" at bounding box center [676, 319] width 16 height 9
click at [675, 318] on code "usd" at bounding box center [676, 319] width 16 height 9
copy code "usd"
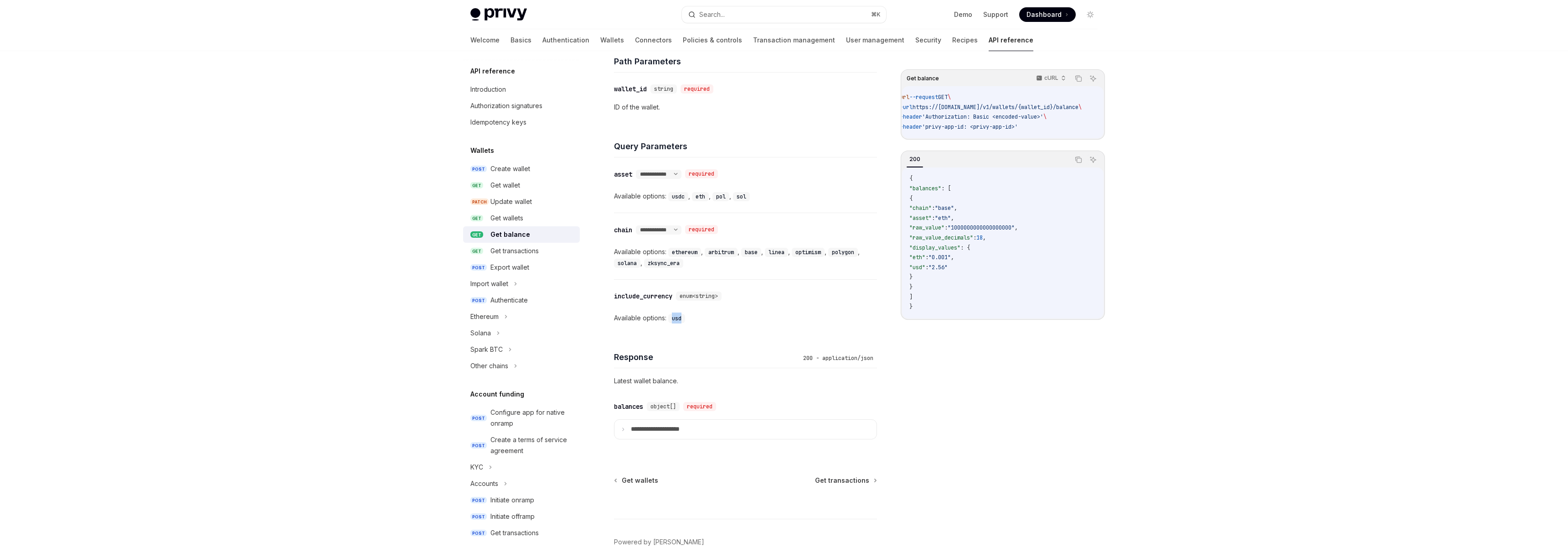
scroll to position [0, 0]
click at [678, 310] on div "​ include_currency enum<string> Available options: usd" at bounding box center [746, 307] width 263 height 55
click at [677, 312] on div "usd" at bounding box center [677, 318] width 18 height 11
click at [677, 315] on code "usd" at bounding box center [676, 319] width 16 height 9
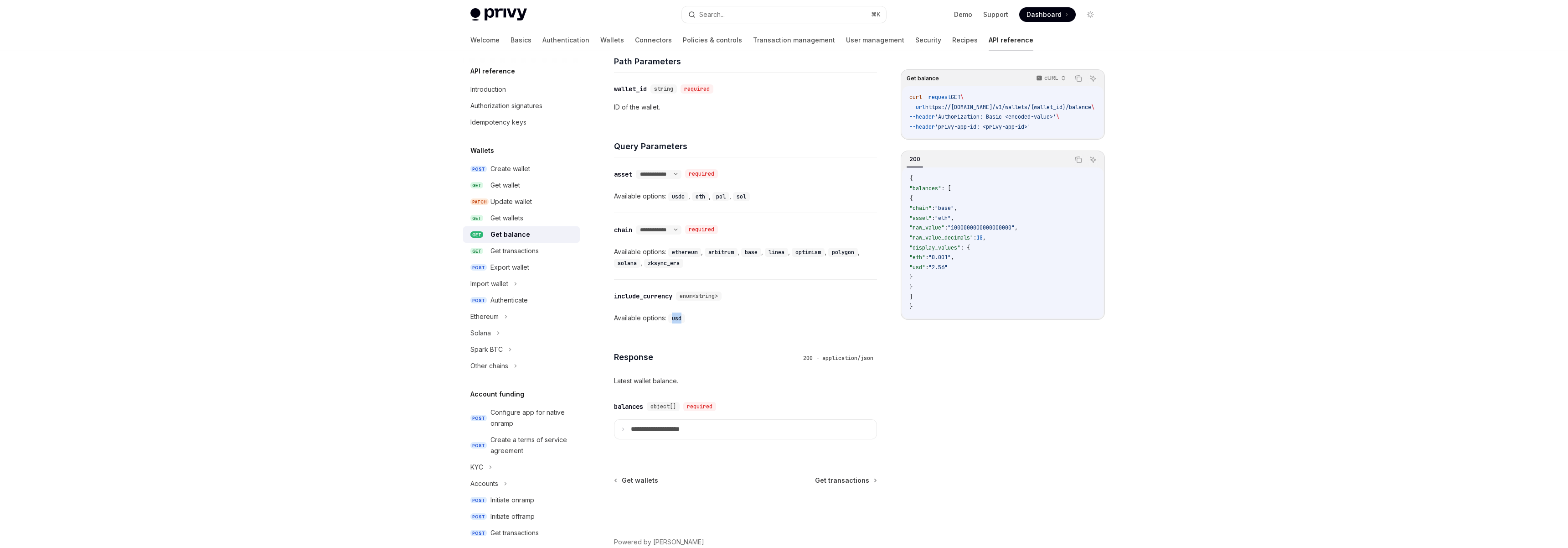
click at [677, 315] on code "usd" at bounding box center [676, 319] width 16 height 9
click at [679, 320] on code "usd" at bounding box center [676, 319] width 16 height 9
copy code "usd"
click at [678, 235] on div "**********" at bounding box center [746, 246] width 263 height 66
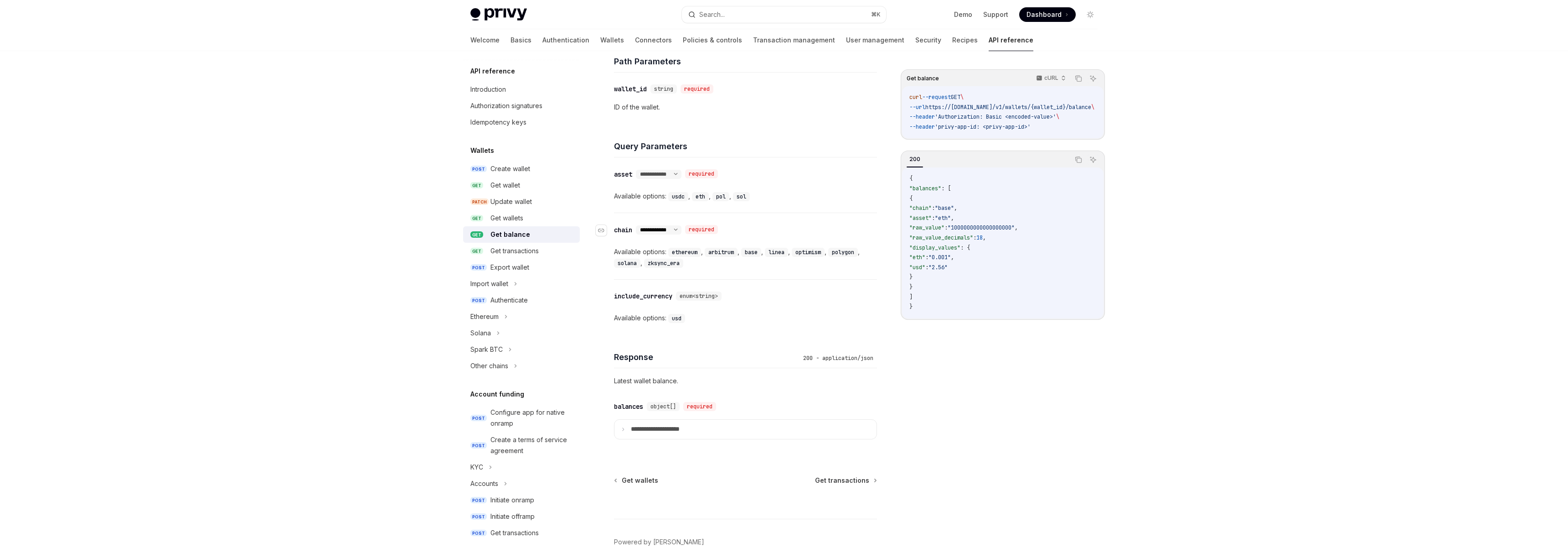
click at [678, 227] on select "**********" at bounding box center [659, 230] width 46 height 7
click at [637, 227] on select "**********" at bounding box center [659, 230] width 46 height 7
click at [678, 318] on code "usd" at bounding box center [676, 319] width 16 height 9
copy code "usd"
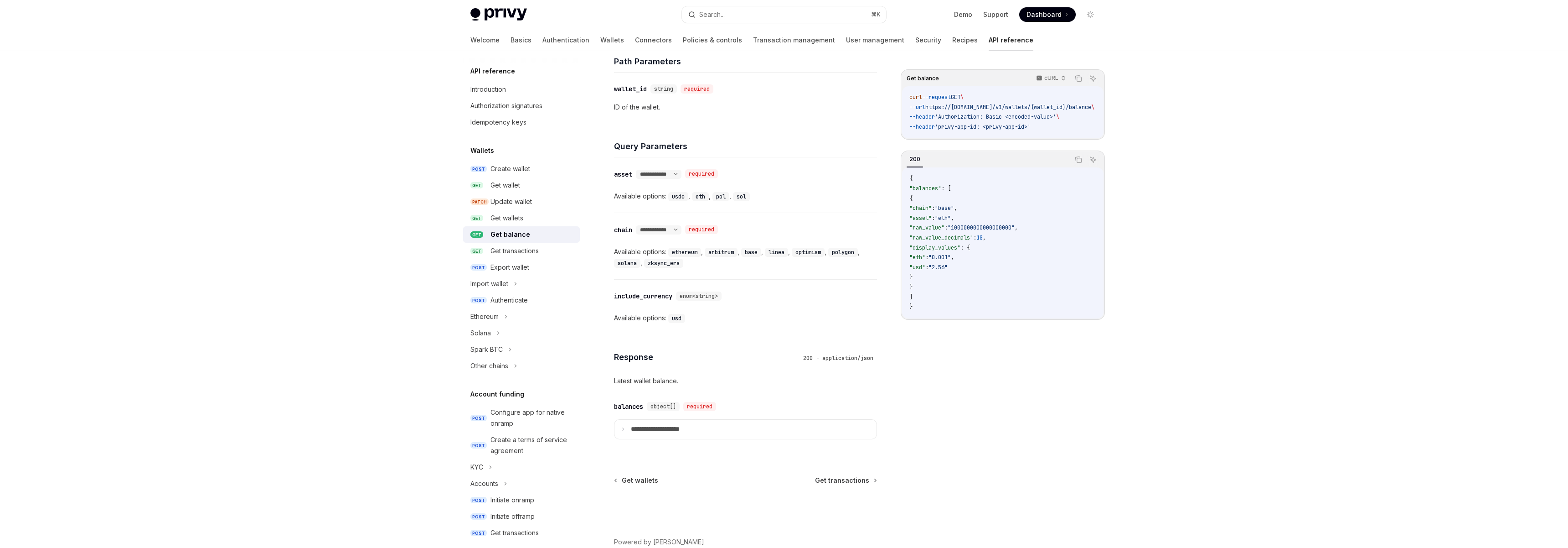
click at [948, 251] on span ""display_values"" at bounding box center [936, 248] width 51 height 7
click at [942, 190] on span ""balances"" at bounding box center [925, 188] width 32 height 7
click at [962, 190] on code "{ "balances" : [ { "chain" : "base" , "asset" : "eth" , "raw_value" : "10000000…" at bounding box center [1003, 242] width 187 height 138
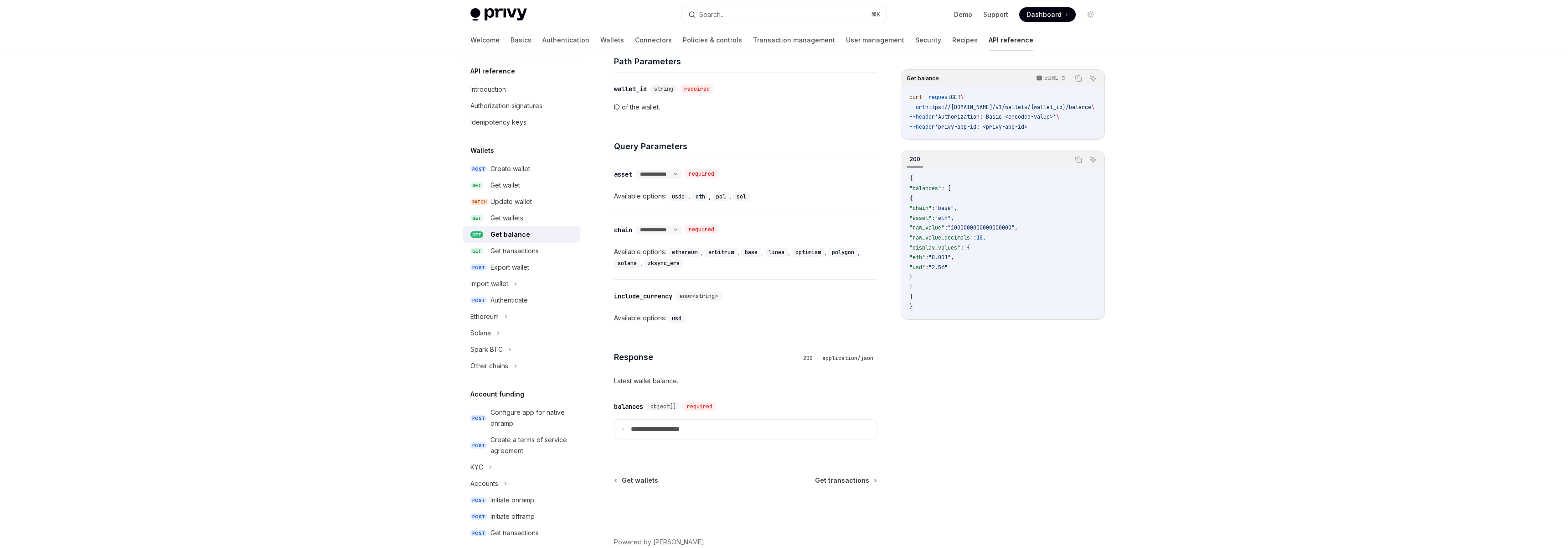
click at [951, 190] on span ": [" at bounding box center [946, 188] width 9 height 7
drag, startPoint x: 956, startPoint y: 190, endPoint x: 1000, endPoint y: 293, distance: 112.0
click at [1000, 293] on code "{ "balances" : [ { "chain" : "base" , "asset" : "eth" , "raw_value" : "10000000…" at bounding box center [1003, 242] width 187 height 138
click at [945, 251] on span ""display_values"" at bounding box center [936, 248] width 51 height 7
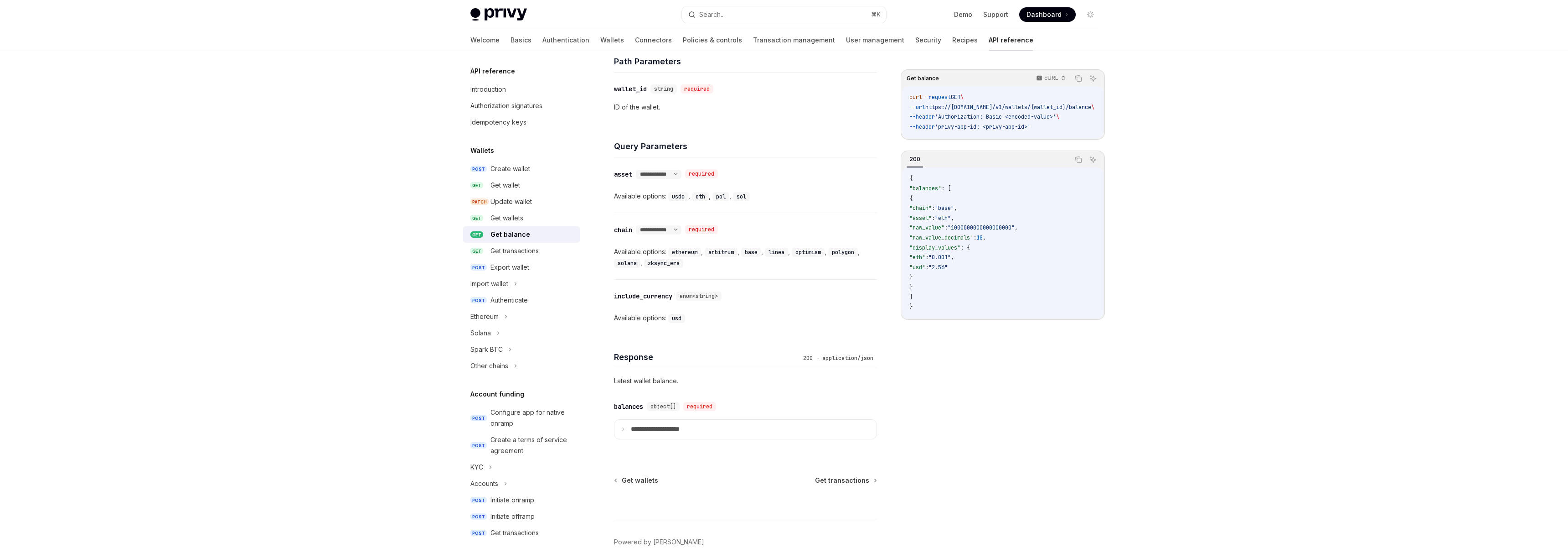
click at [945, 251] on span ""display_values"" at bounding box center [936, 248] width 51 height 7
